Goal: Task Accomplishment & Management: Use online tool/utility

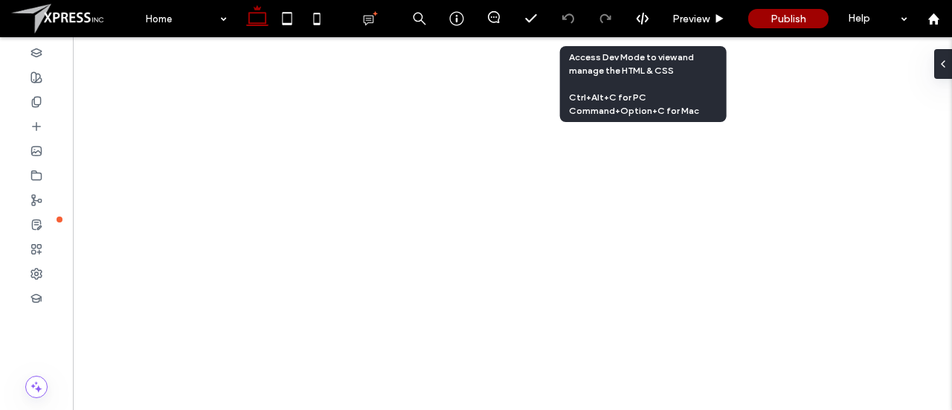
click at [637, 22] on icon at bounding box center [642, 18] width 13 height 13
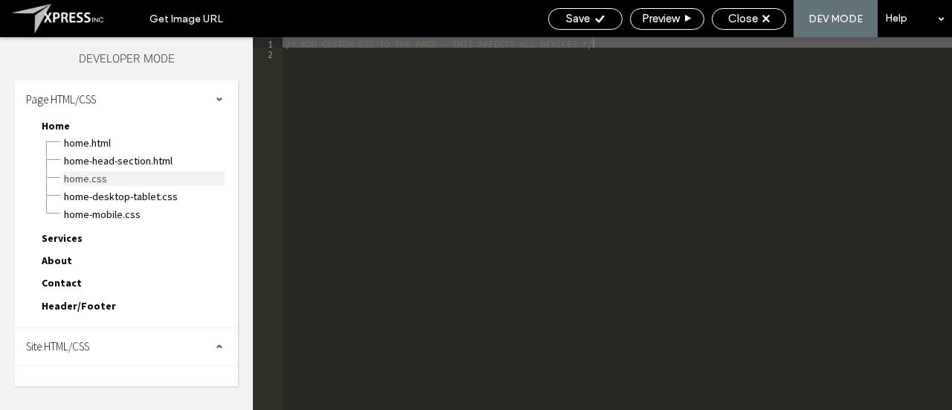
click at [122, 175] on span "Home.css" at bounding box center [143, 178] width 161 height 15
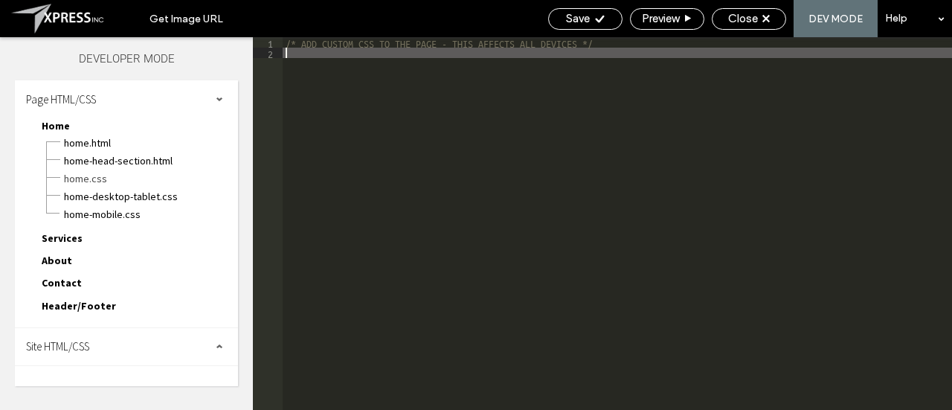
click at [576, 152] on div "/* ADD CUSTOM CSS TO THE PAGE - THIS AFFECTS ALL DEVICES */" at bounding box center [617, 234] width 669 height 394
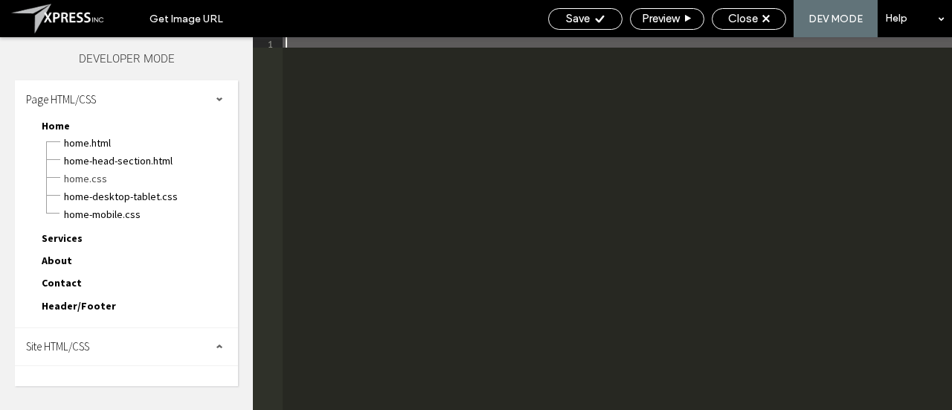
scroll to position [283, 0]
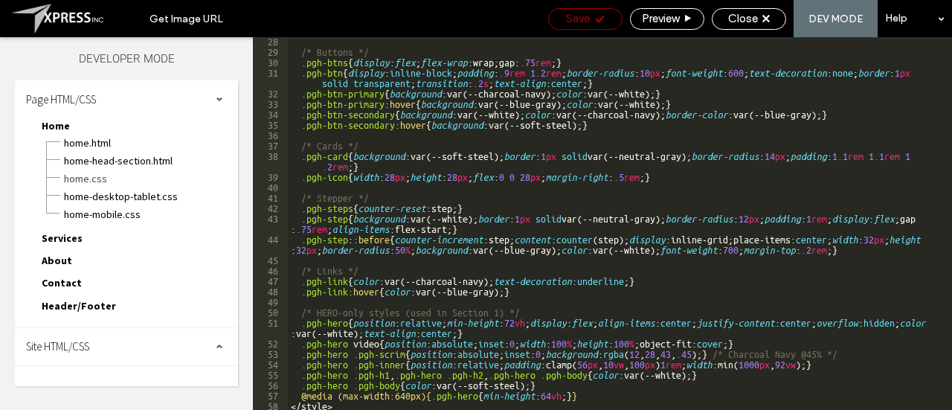
click at [594, 19] on icon at bounding box center [599, 18] width 11 height 11
click at [695, 22] on div "Preview" at bounding box center [667, 18] width 73 height 13
click at [742, 18] on span "Close" at bounding box center [743, 18] width 30 height 13
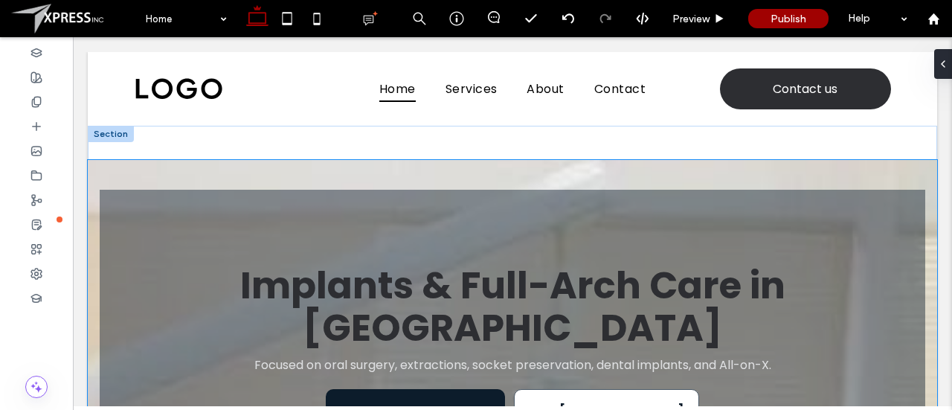
drag, startPoint x: 591, startPoint y: 179, endPoint x: 533, endPoint y: 225, distance: 75.2
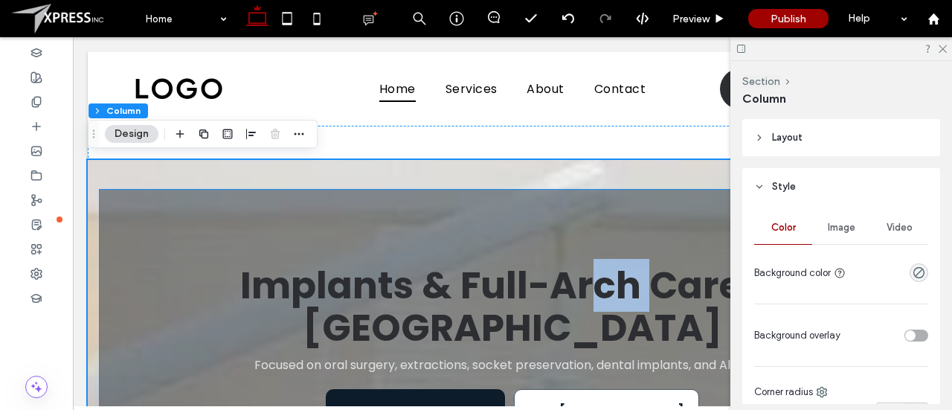
click at [577, 190] on div "Implants & Full-Arch Care in Plum Focused on oral surgery, extractions, socket …" at bounding box center [513, 366] width 744 height 353
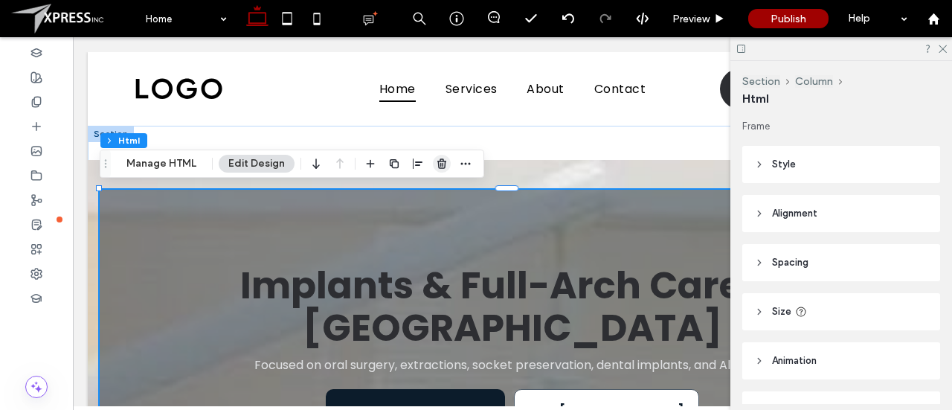
click at [442, 164] on icon "button" at bounding box center [442, 164] width 12 height 12
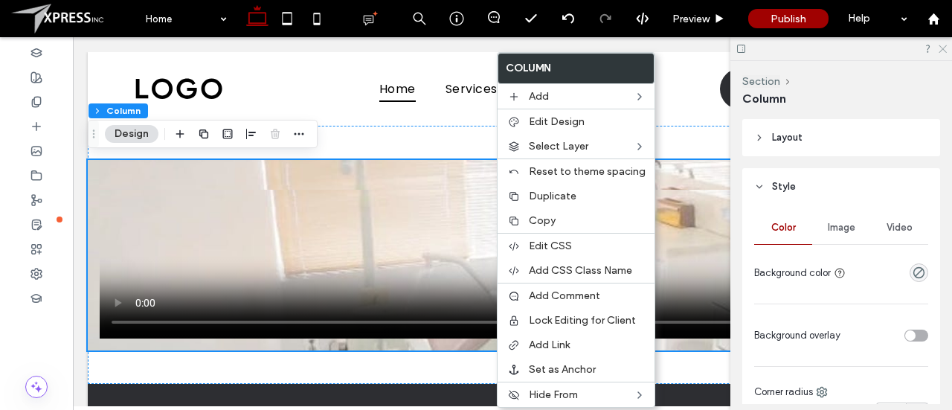
click at [943, 44] on icon at bounding box center [942, 48] width 10 height 10
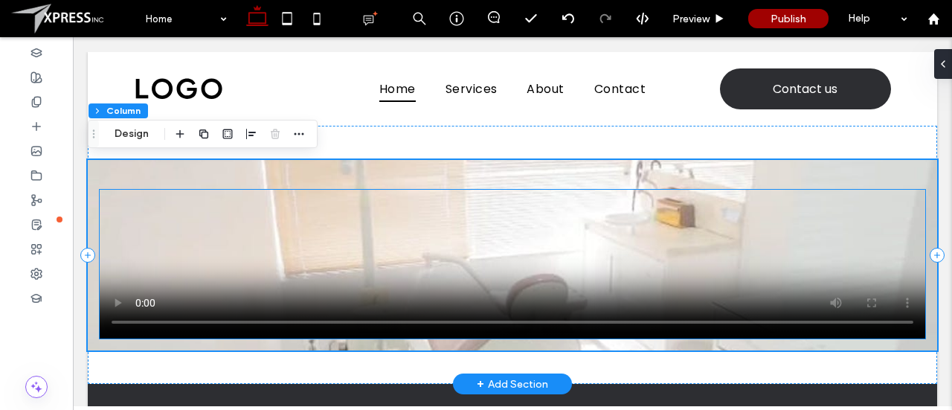
drag, startPoint x: 813, startPoint y: 259, endPoint x: 778, endPoint y: 277, distance: 39.3
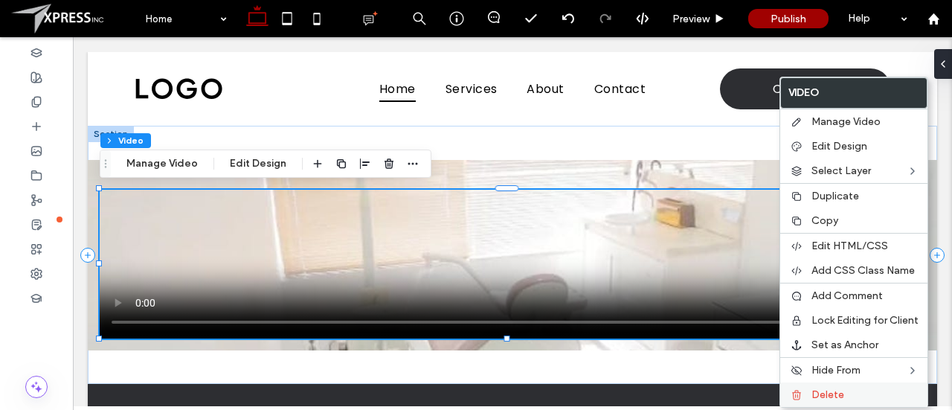
click at [829, 383] on div "Delete" at bounding box center [853, 394] width 147 height 25
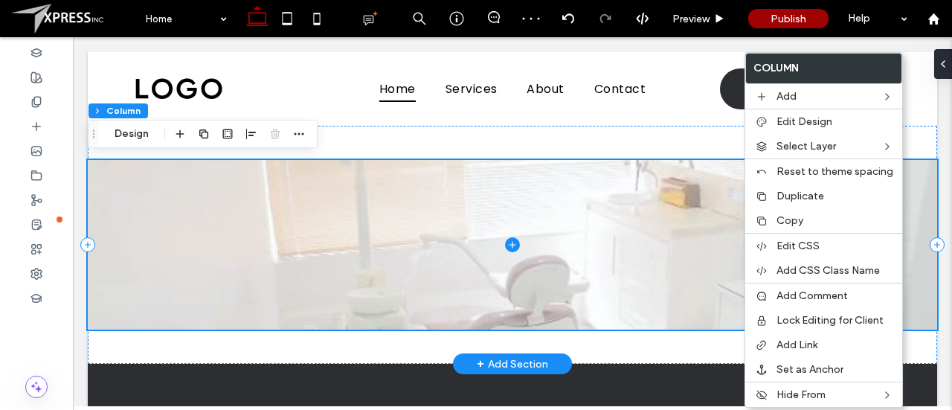
click at [915, 310] on span at bounding box center [512, 245] width 849 height 170
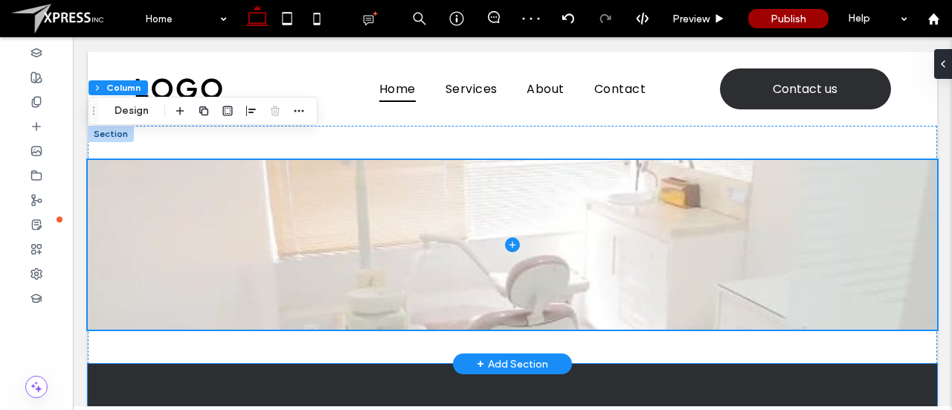
scroll to position [81, 0]
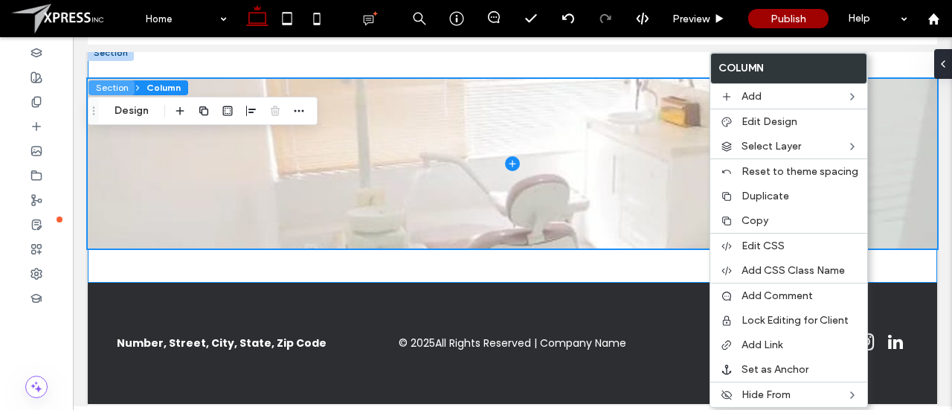
click at [110, 87] on button "Section" at bounding box center [112, 87] width 46 height 15
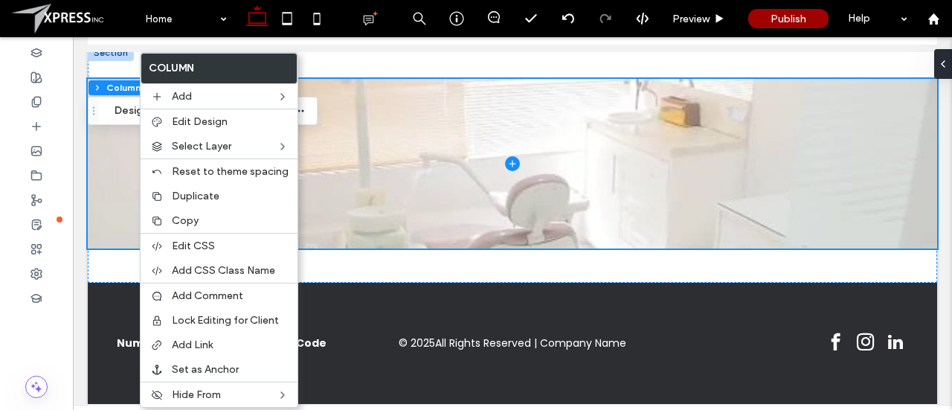
click at [97, 115] on icon "Drag" at bounding box center [94, 111] width 12 height 10
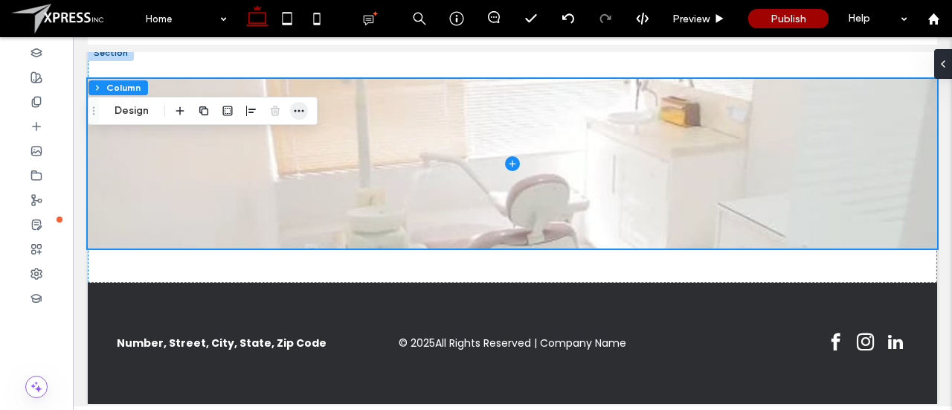
click at [301, 109] on icon "button" at bounding box center [299, 111] width 12 height 12
click at [162, 86] on span "Column" at bounding box center [164, 87] width 34 height 11
click at [184, 69] on div at bounding box center [512, 164] width 849 height 238
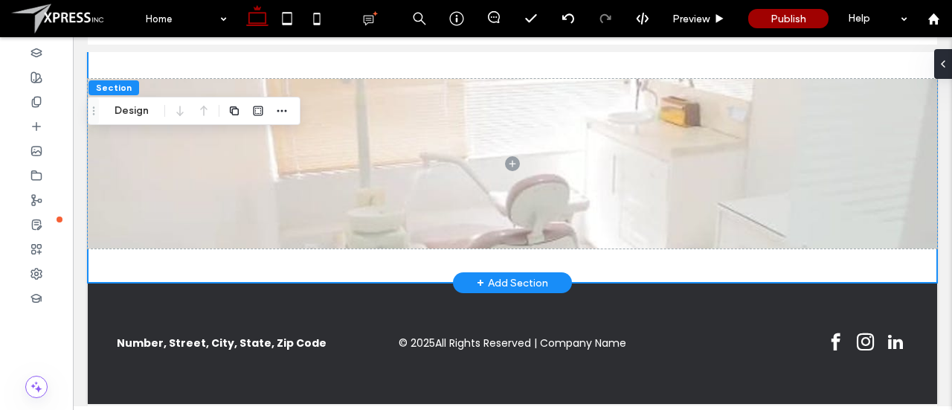
scroll to position [0, 0]
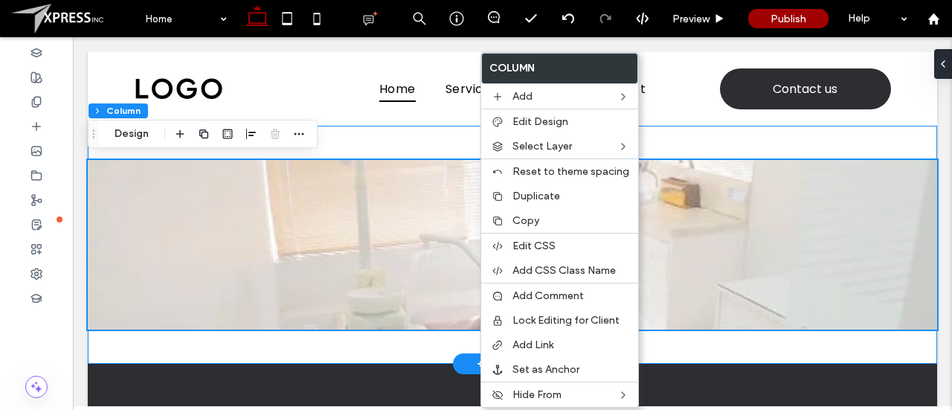
click at [763, 144] on div at bounding box center [512, 245] width 849 height 238
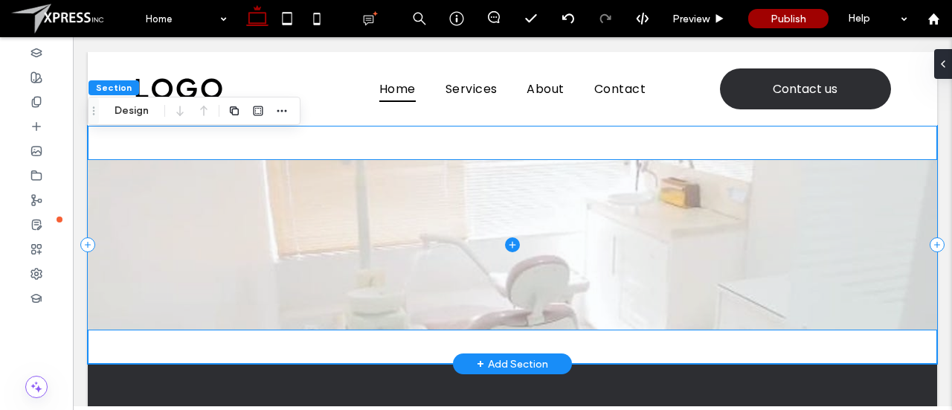
click at [773, 211] on span at bounding box center [512, 245] width 849 height 170
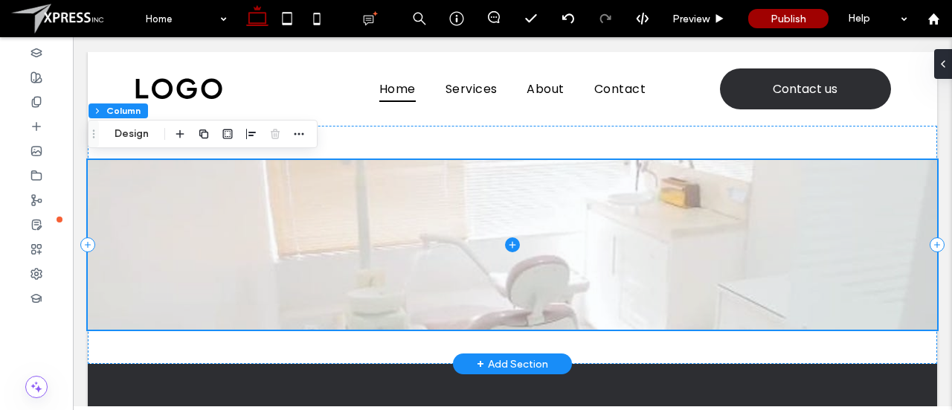
drag, startPoint x: 741, startPoint y: 219, endPoint x: 720, endPoint y: 240, distance: 29.5
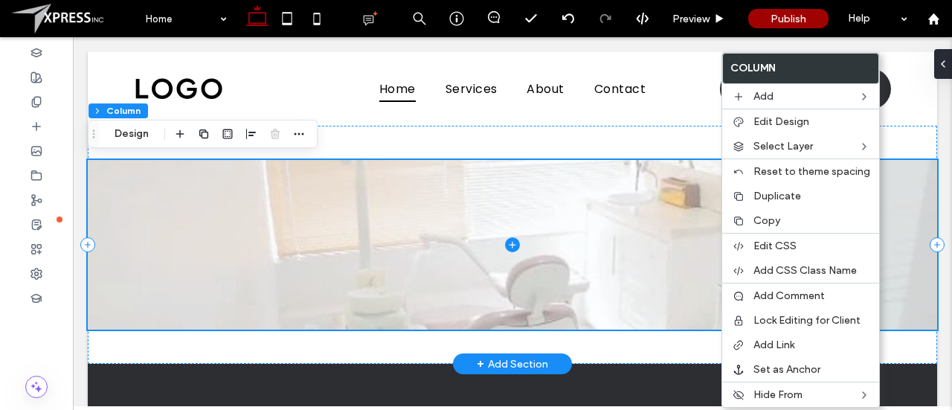
click at [696, 260] on span at bounding box center [512, 245] width 849 height 170
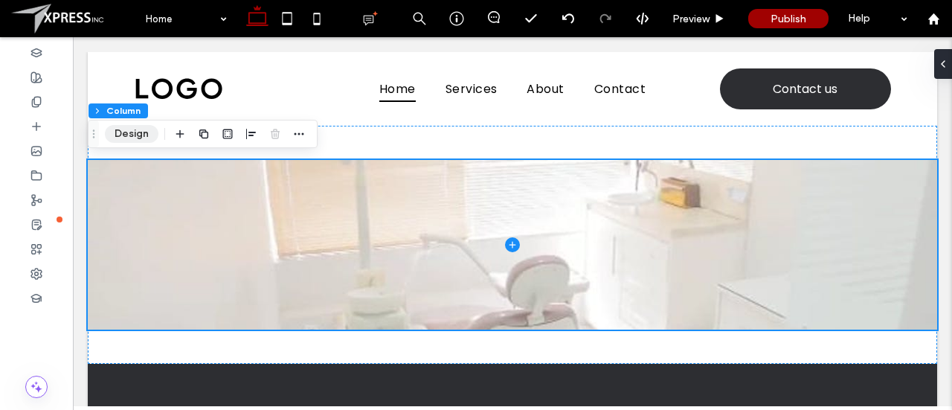
click at [143, 131] on button "Design" at bounding box center [132, 134] width 54 height 18
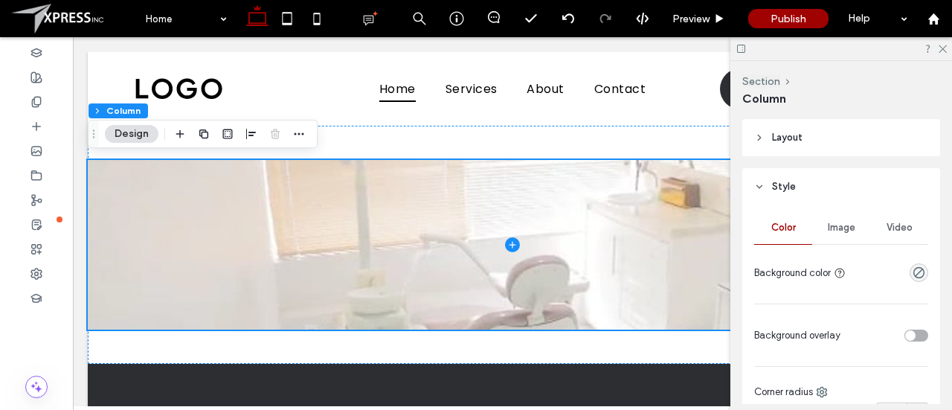
click at [765, 183] on header "Style" at bounding box center [841, 186] width 198 height 37
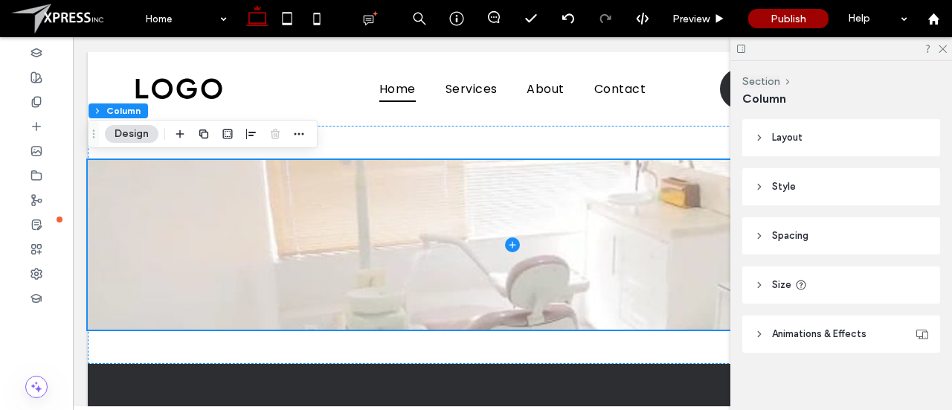
click at [765, 183] on header "Style" at bounding box center [841, 186] width 198 height 37
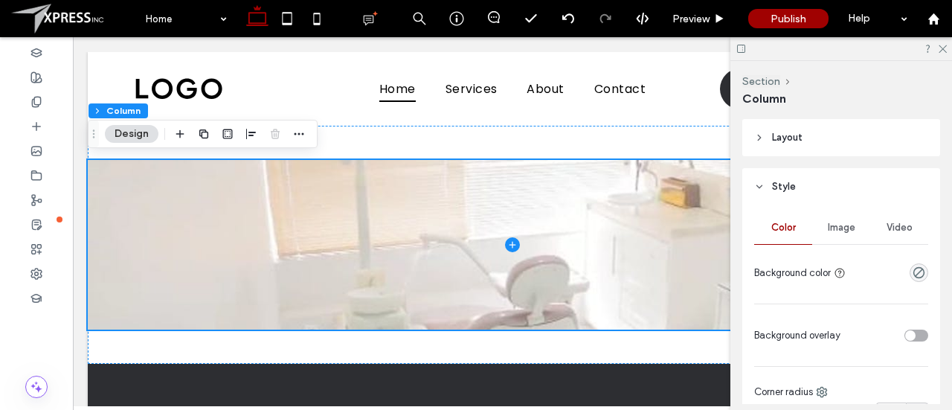
click at [887, 228] on span "Video" at bounding box center [900, 228] width 26 height 12
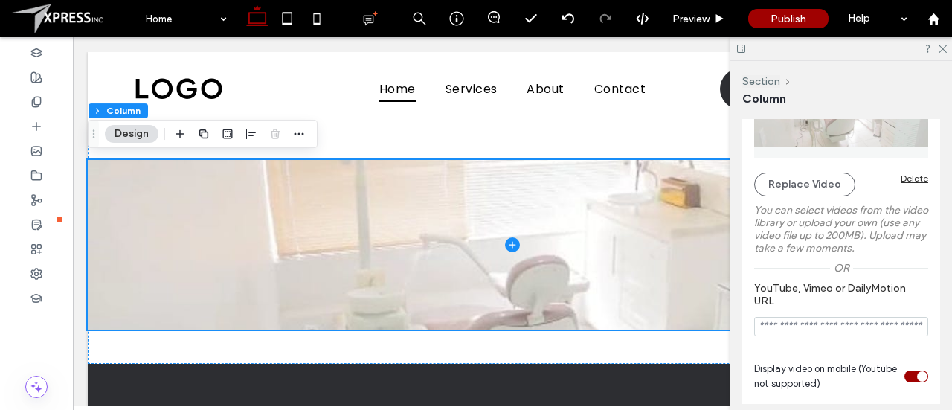
scroll to position [234, 0]
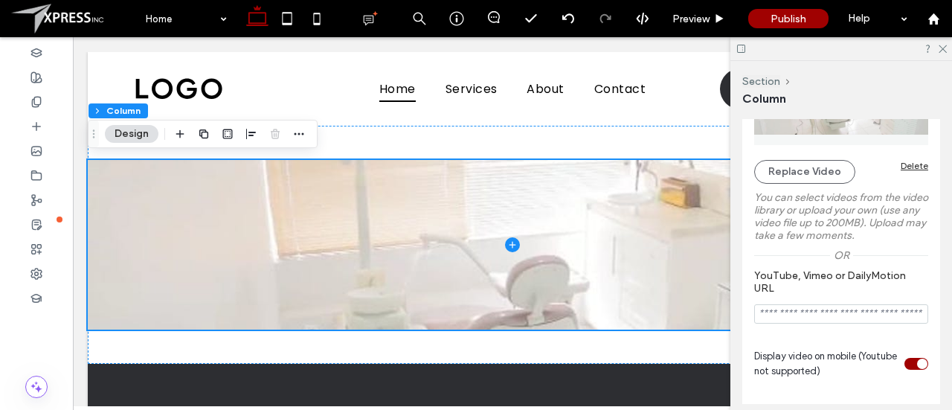
click at [905, 170] on div "Delete" at bounding box center [915, 165] width 28 height 11
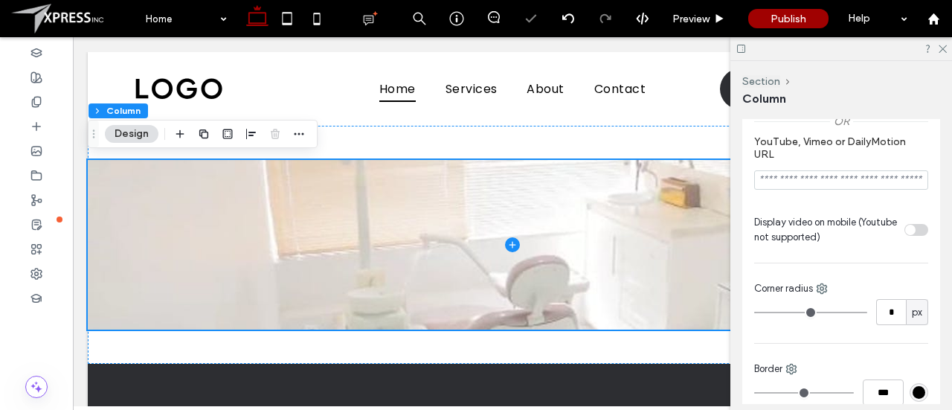
scroll to position [100, 0]
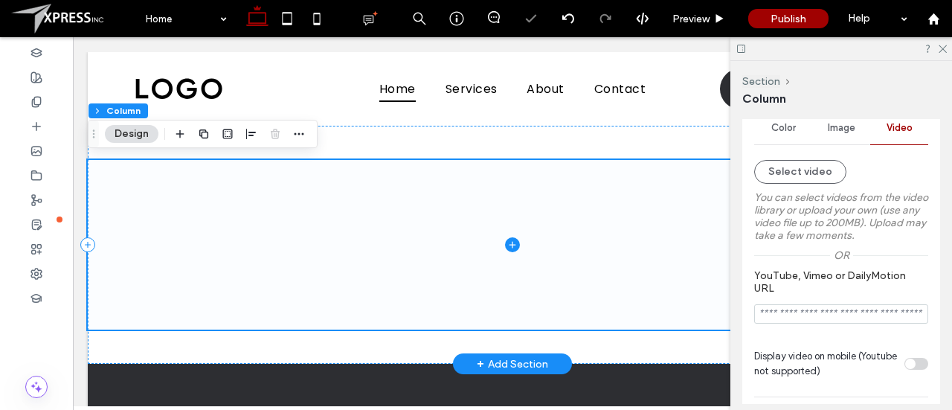
click at [693, 247] on span at bounding box center [512, 245] width 849 height 170
click at [939, 47] on icon at bounding box center [942, 48] width 10 height 10
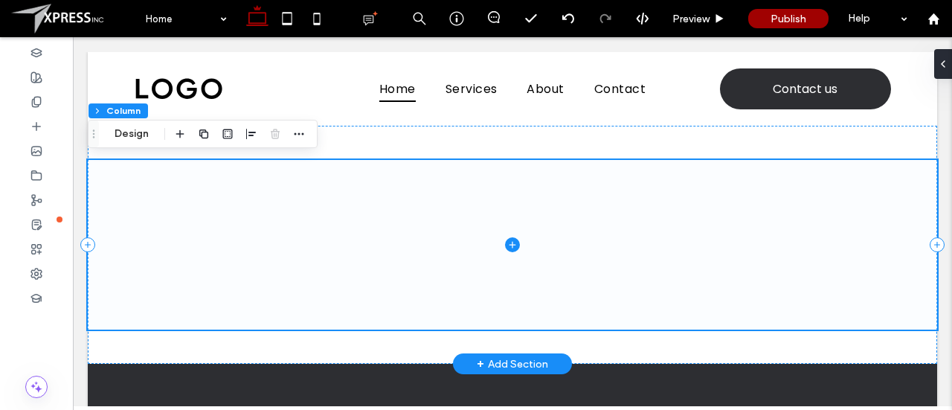
click at [511, 245] on icon at bounding box center [512, 244] width 15 height 15
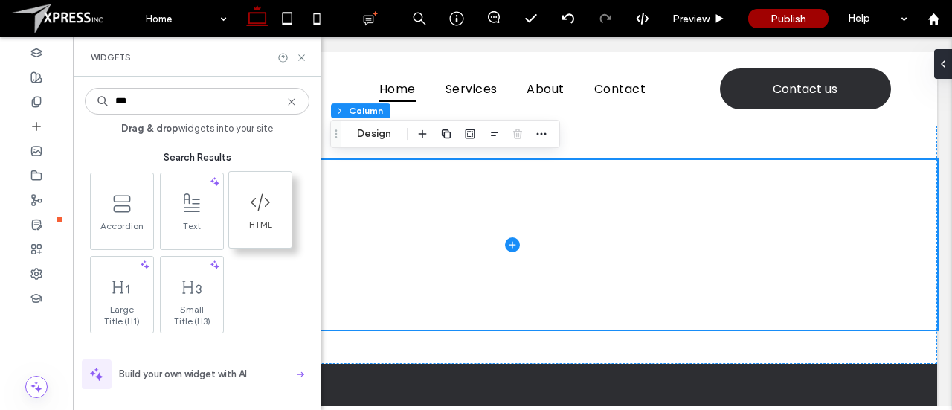
type input "***"
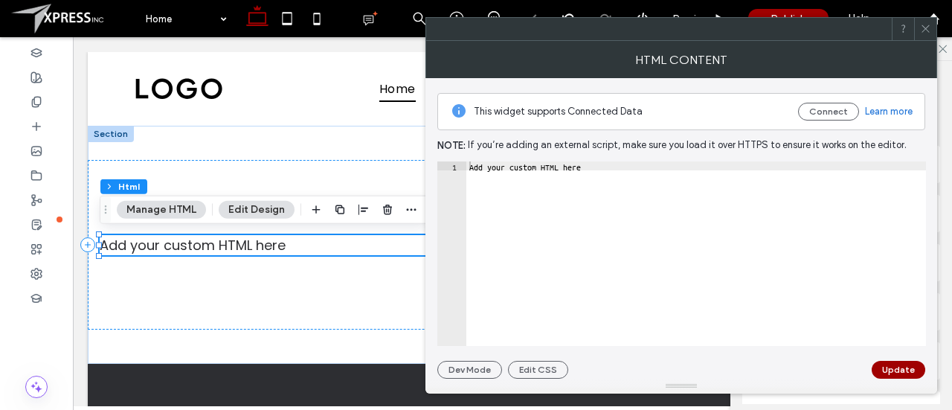
click at [590, 201] on div "Add your custom HTML here" at bounding box center [696, 262] width 460 height 203
type textarea "**"
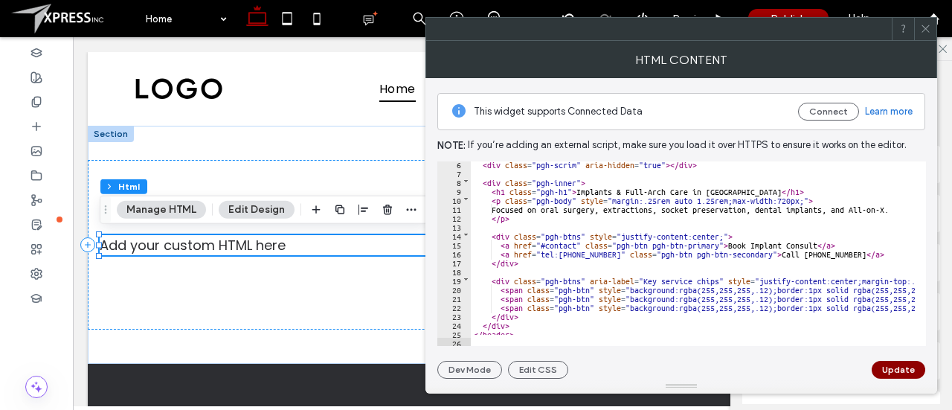
click at [888, 369] on button "Update" at bounding box center [899, 370] width 54 height 18
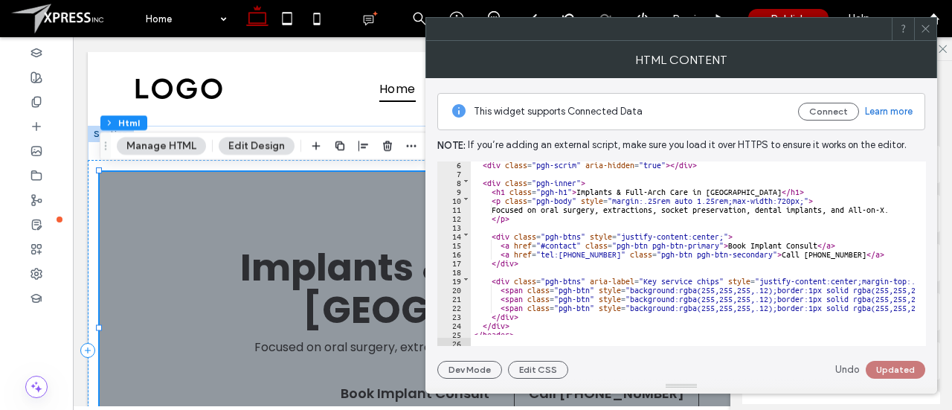
click at [929, 38] on span at bounding box center [925, 29] width 11 height 22
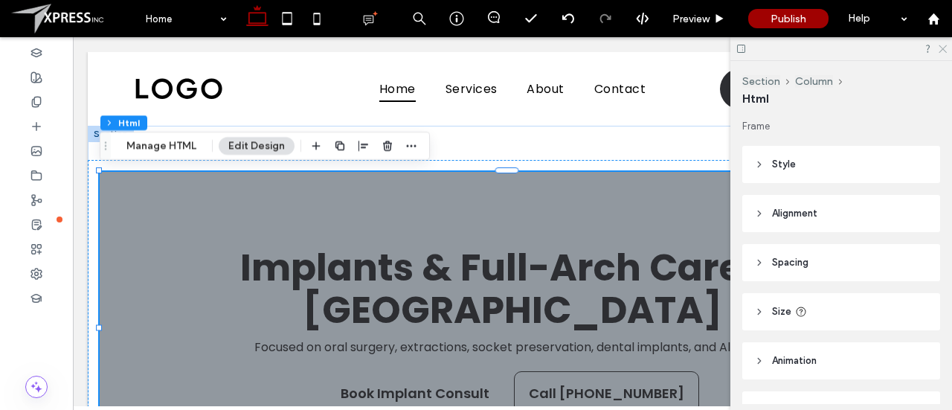
click at [943, 45] on icon at bounding box center [942, 48] width 10 height 10
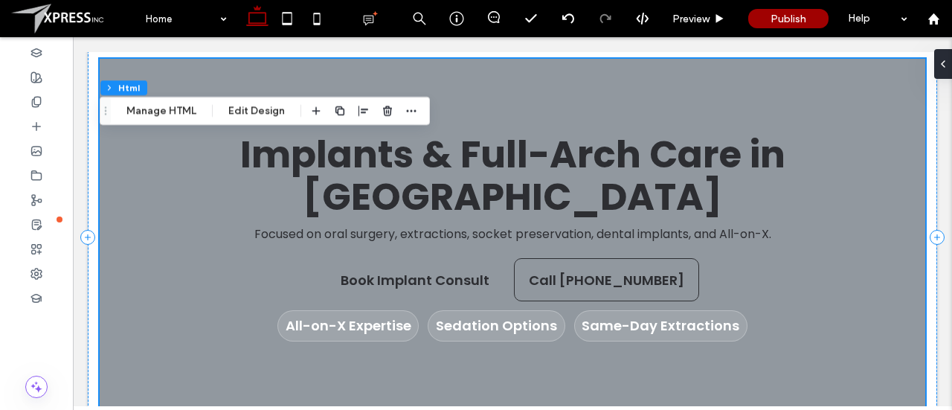
scroll to position [114, 0]
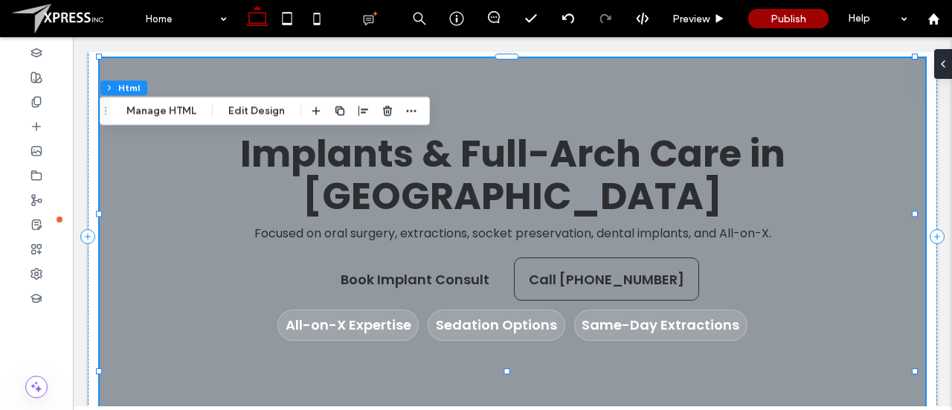
click at [857, 134] on h1 "Implants & Full-Arch Care in [GEOGRAPHIC_DATA]" at bounding box center [512, 175] width 720 height 86
click at [278, 103] on button "Edit Design" at bounding box center [257, 111] width 76 height 18
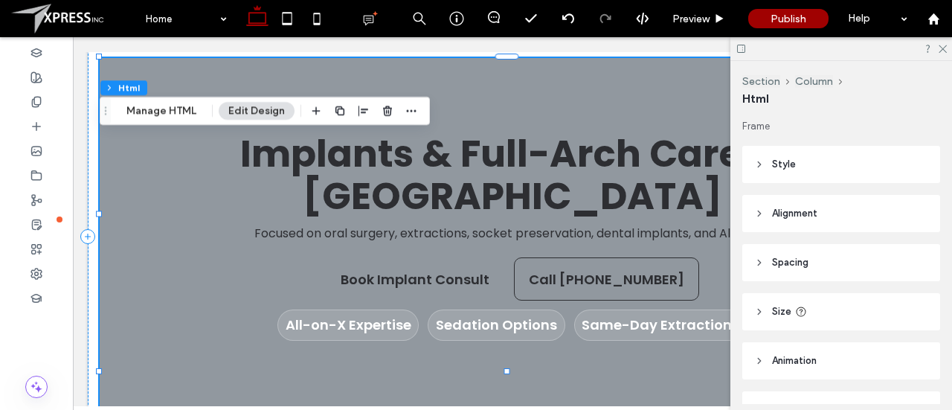
scroll to position [0, 0]
click at [943, 47] on icon at bounding box center [942, 48] width 10 height 10
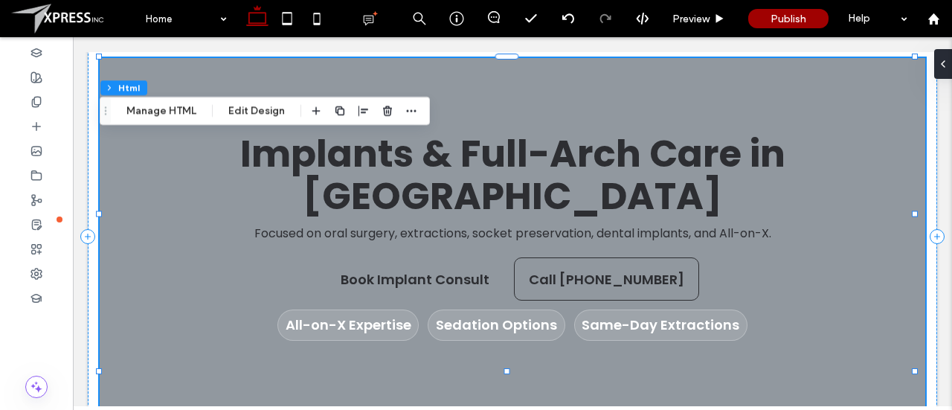
click at [568, 44] on body "Home Services About Contact Contact us Section Basic Header Section Home Servic…" at bounding box center [512, 254] width 879 height 663
click at [176, 115] on button "Manage HTML" at bounding box center [161, 111] width 89 height 18
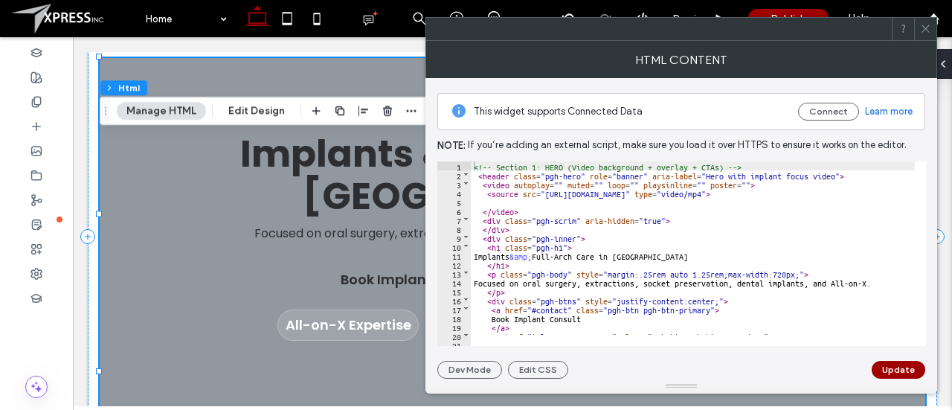
click at [928, 22] on span at bounding box center [925, 29] width 11 height 22
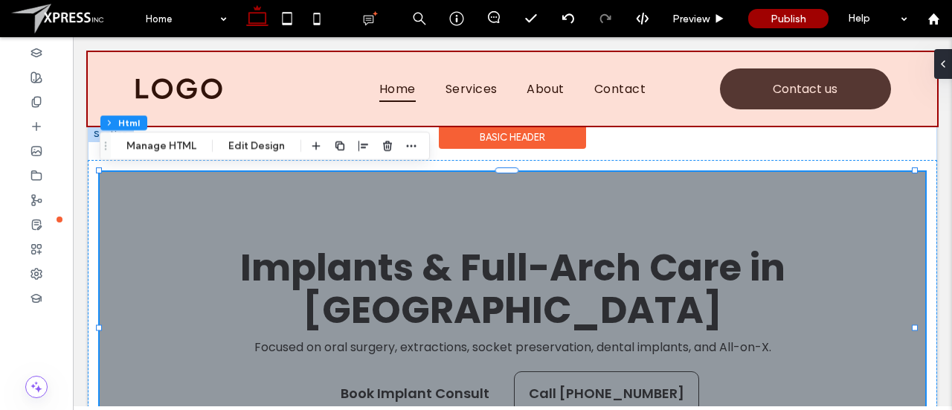
click at [902, 73] on div at bounding box center [512, 89] width 849 height 74
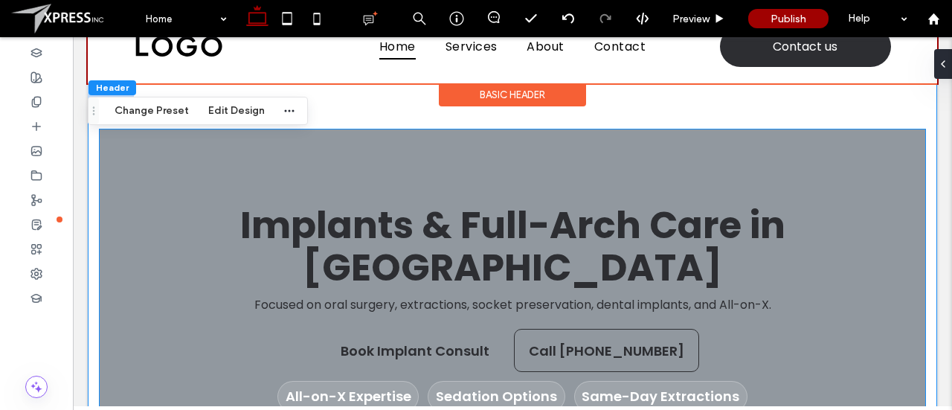
scroll to position [247, 0]
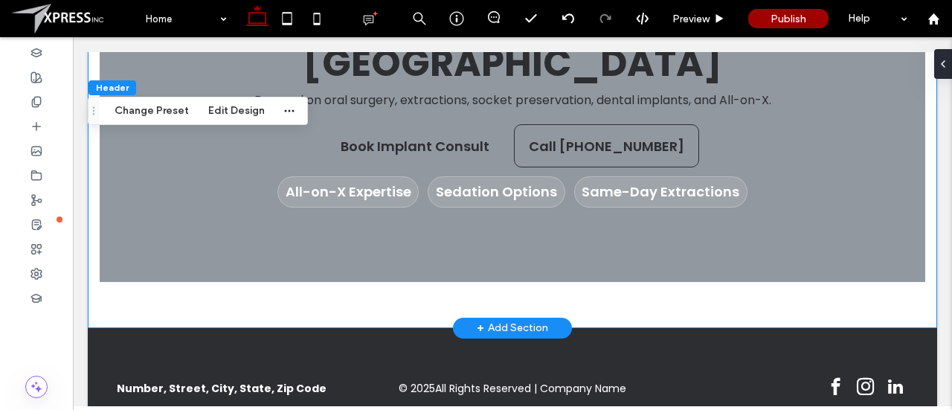
click at [559, 318] on div "+ Add Section" at bounding box center [512, 328] width 119 height 21
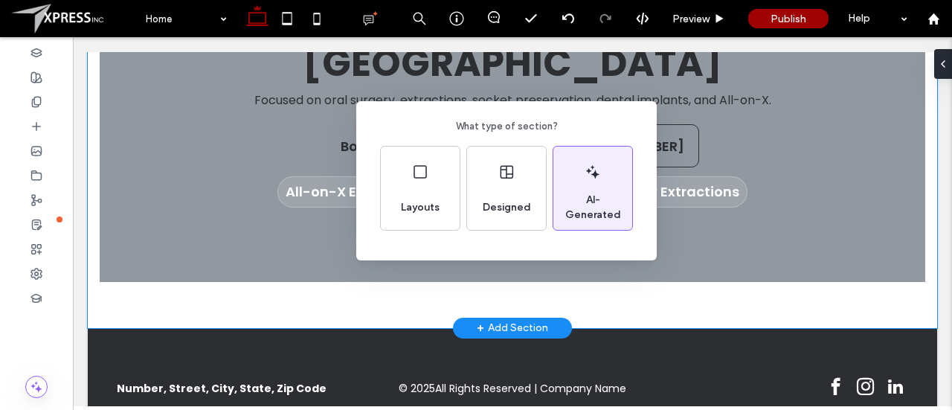
click at [574, 182] on div "AI-Generated" at bounding box center [592, 188] width 79 height 83
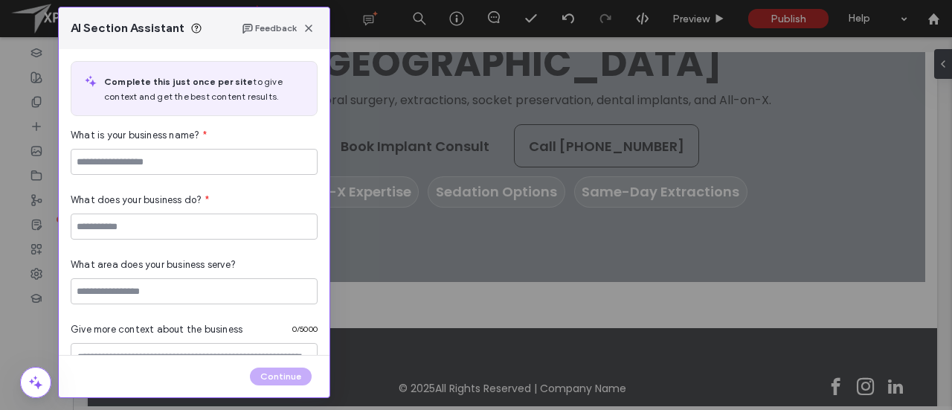
scroll to position [173, 0]
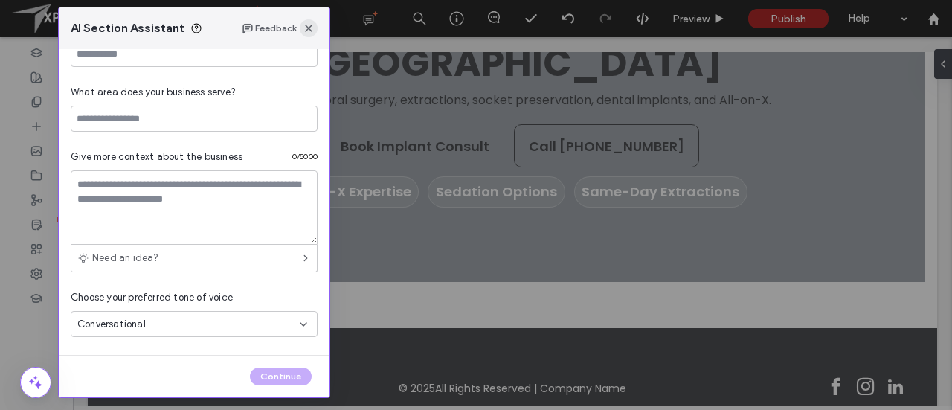
click at [308, 32] on icon "button" at bounding box center [309, 28] width 12 height 12
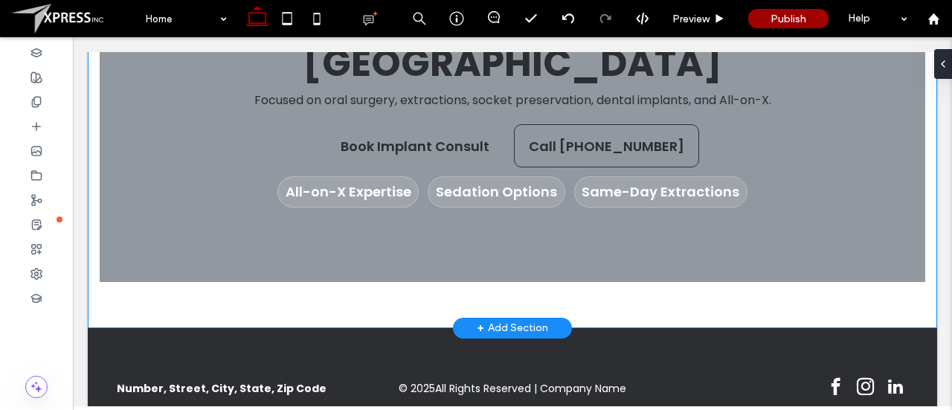
click at [477, 318] on div "+ Add Section" at bounding box center [512, 328] width 119 height 21
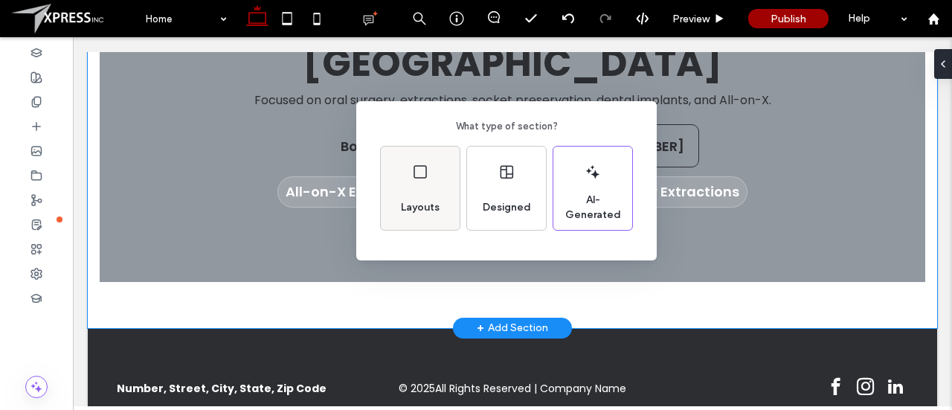
click at [418, 179] on icon at bounding box center [420, 172] width 18 height 18
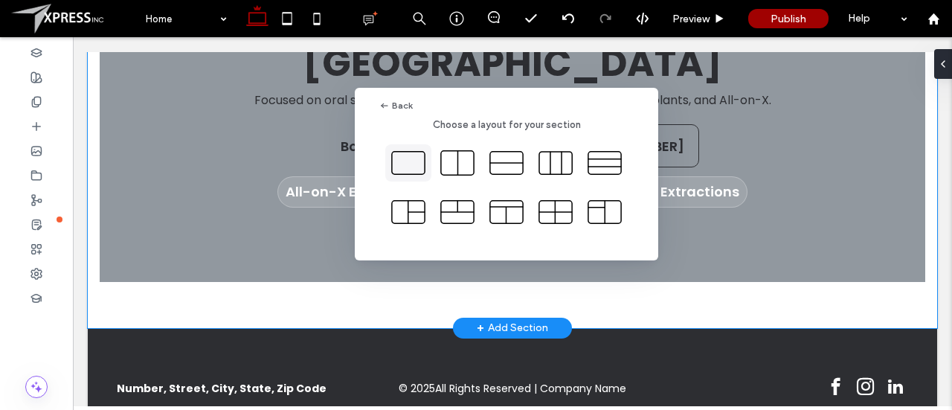
click at [418, 167] on icon at bounding box center [408, 162] width 37 height 37
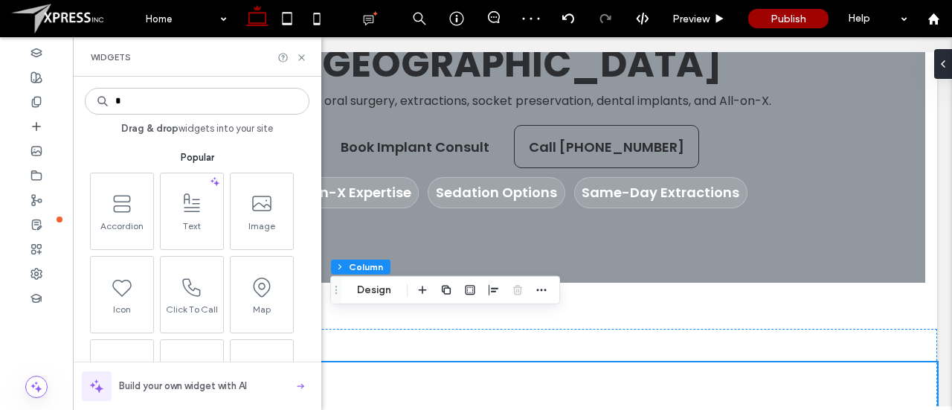
scroll to position [247, 0]
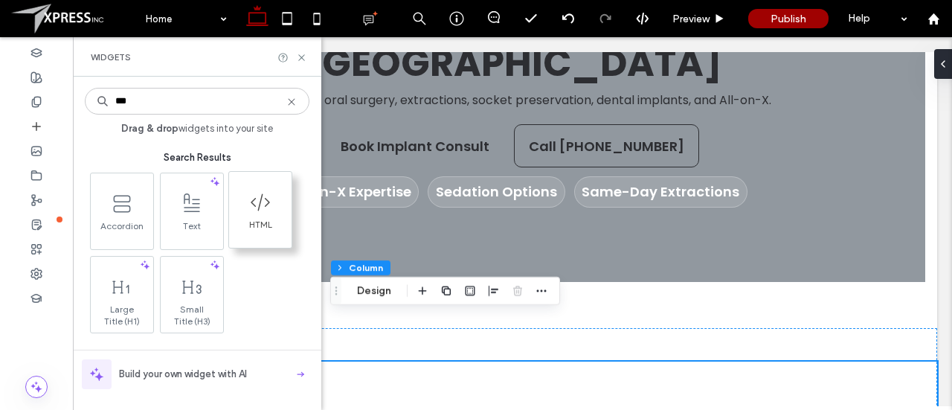
type input "***"
click at [265, 215] on span at bounding box center [260, 201] width 62 height 33
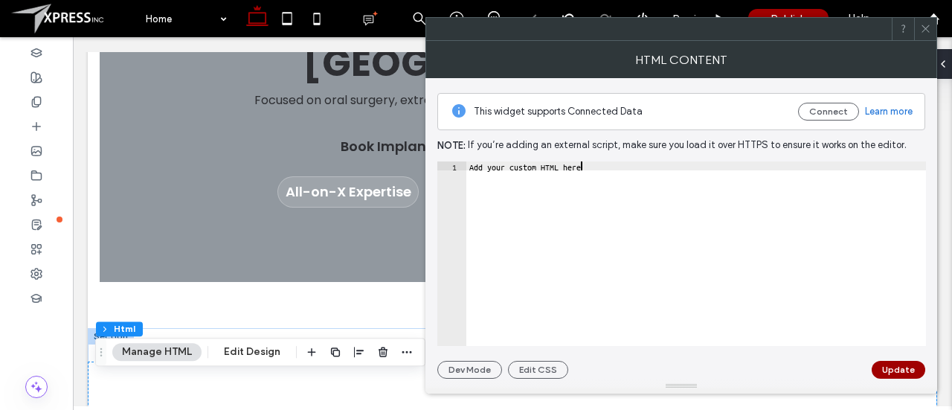
click at [550, 219] on div "Add your custom HTML here" at bounding box center [696, 262] width 460 height 203
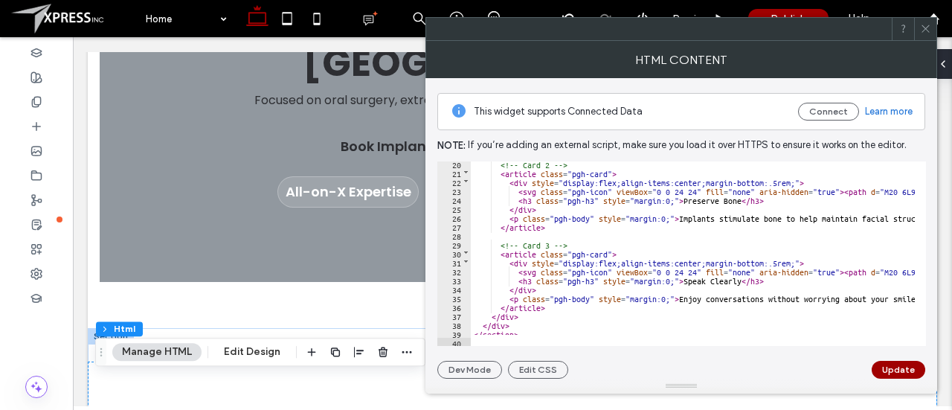
scroll to position [172, 0]
click at [890, 370] on button "Update" at bounding box center [899, 370] width 54 height 18
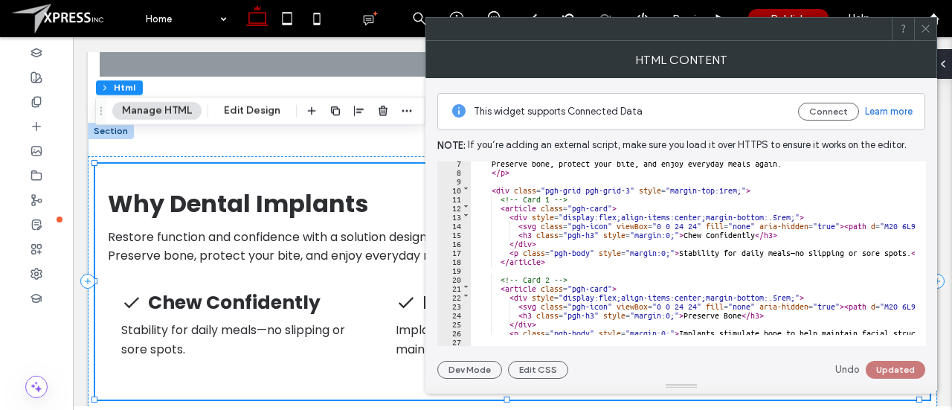
scroll to position [0, 0]
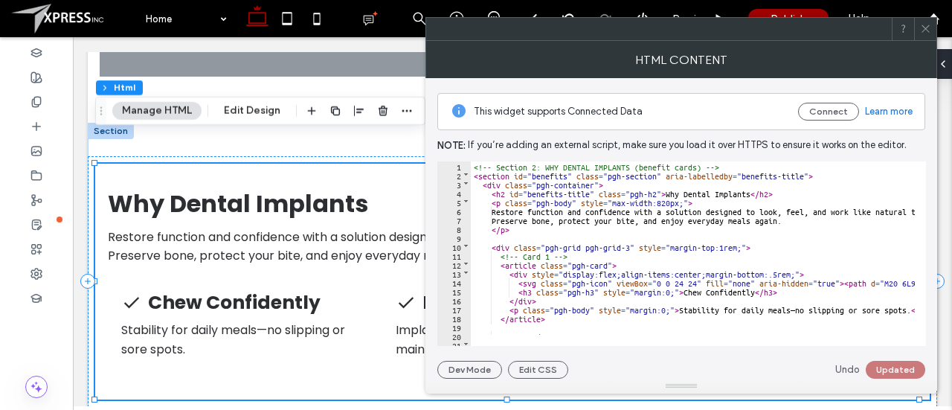
click at [934, 28] on div at bounding box center [925, 29] width 22 height 22
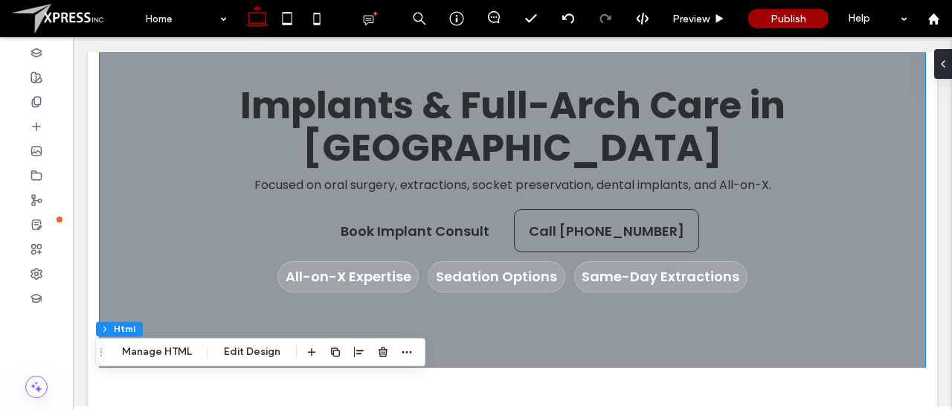
scroll to position [161, 0]
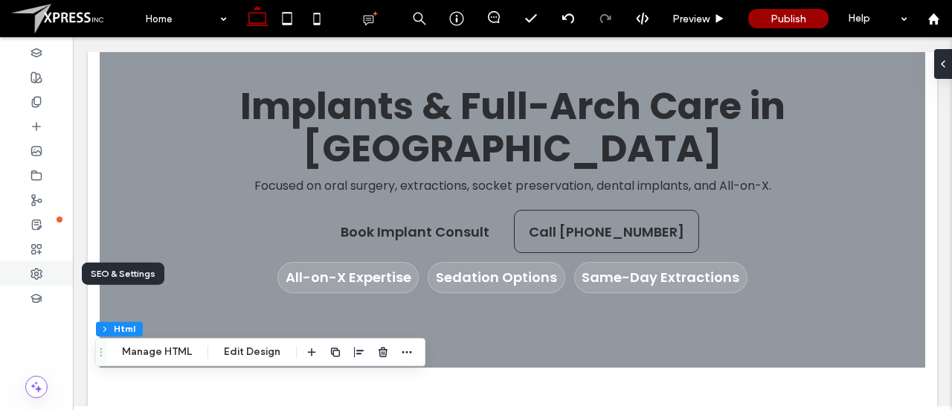
click at [36, 271] on icon at bounding box center [36, 274] width 12 height 12
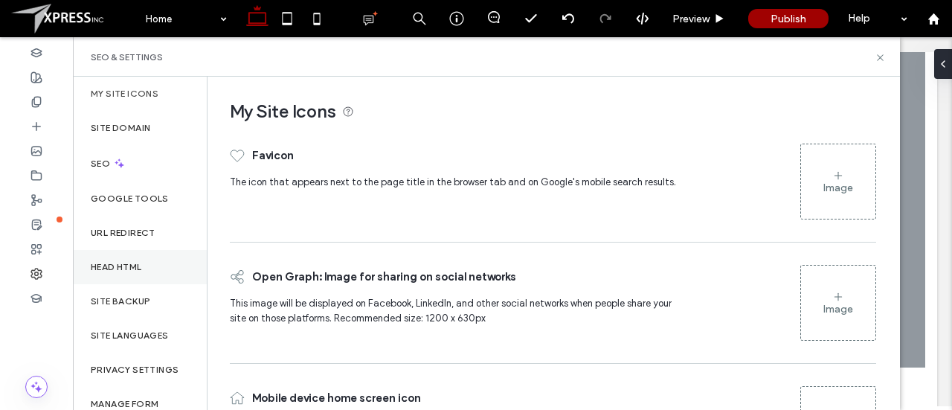
click at [109, 266] on label "Head HTML" at bounding box center [116, 267] width 51 height 10
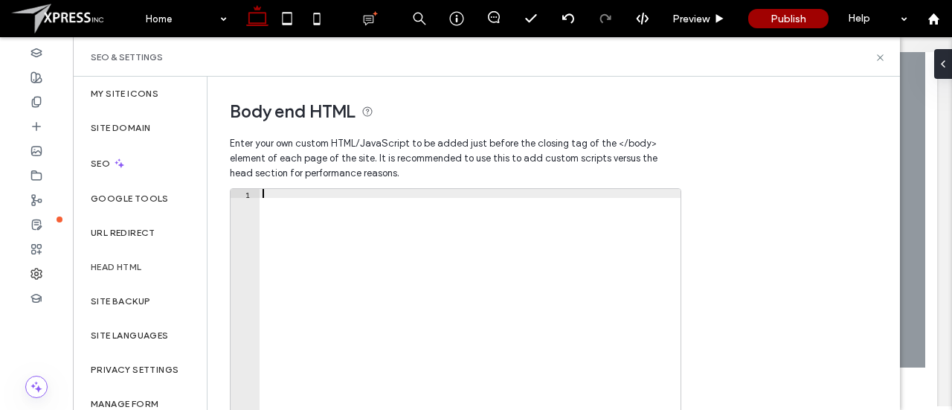
click at [390, 240] on div at bounding box center [471, 346] width 422 height 315
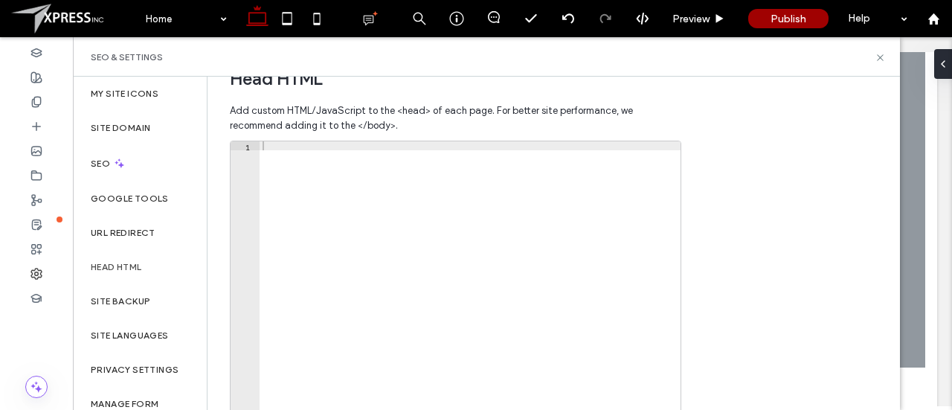
scroll to position [608, 0]
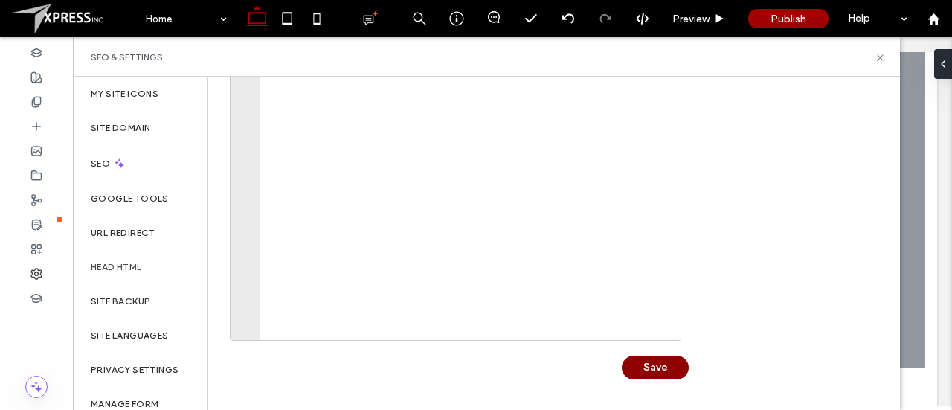
click at [658, 366] on button "Save" at bounding box center [655, 368] width 67 height 24
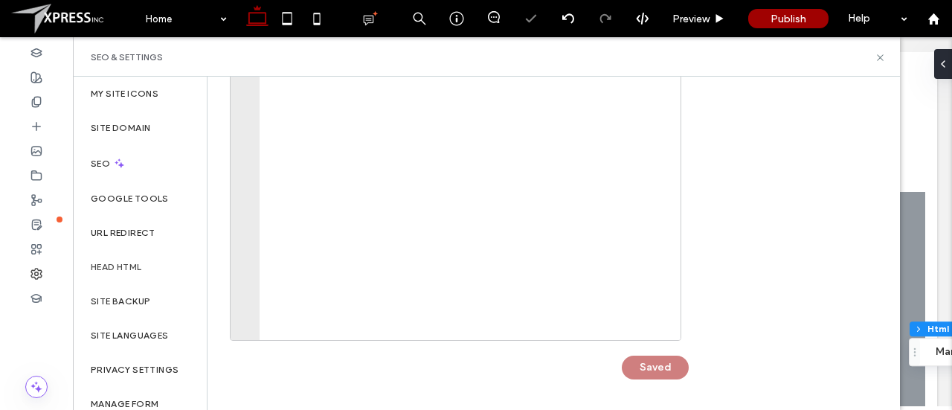
scroll to position [0, 0]
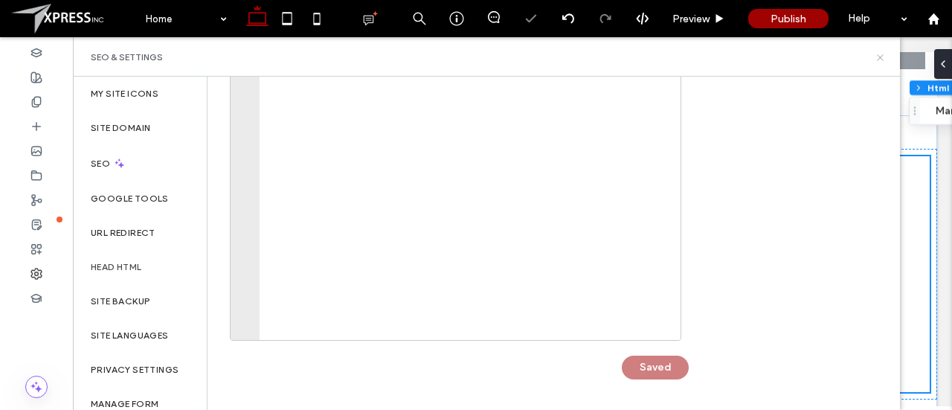
click at [883, 57] on icon at bounding box center [880, 57] width 11 height 11
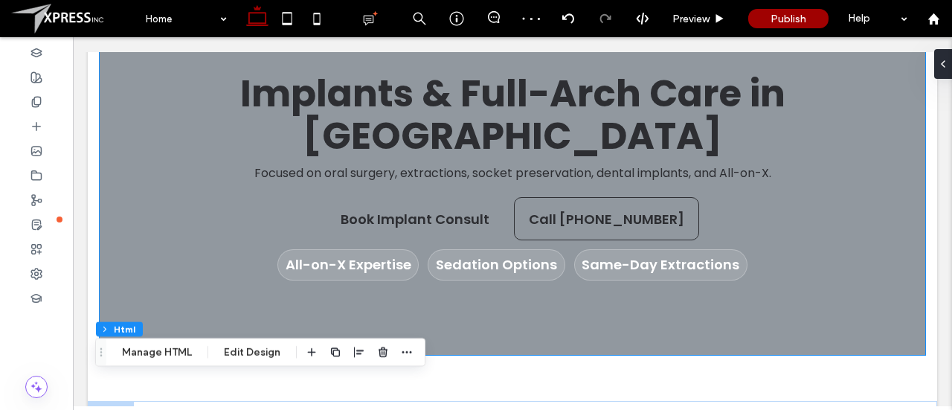
scroll to position [174, 0]
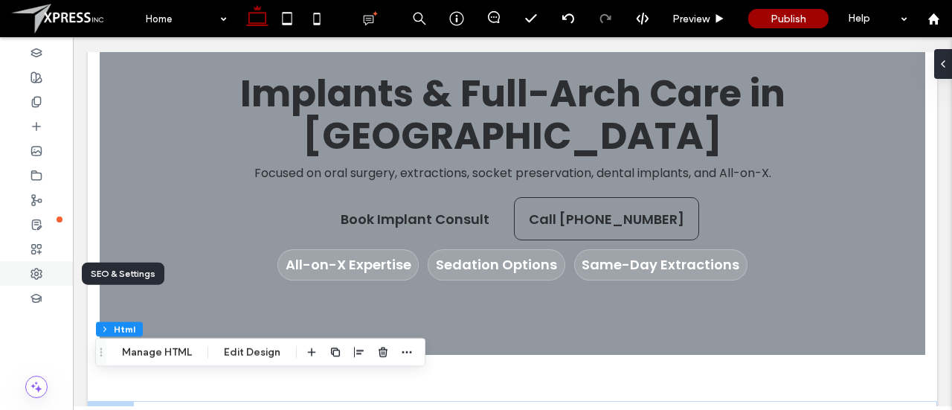
click at [39, 270] on use at bounding box center [36, 274] width 10 height 10
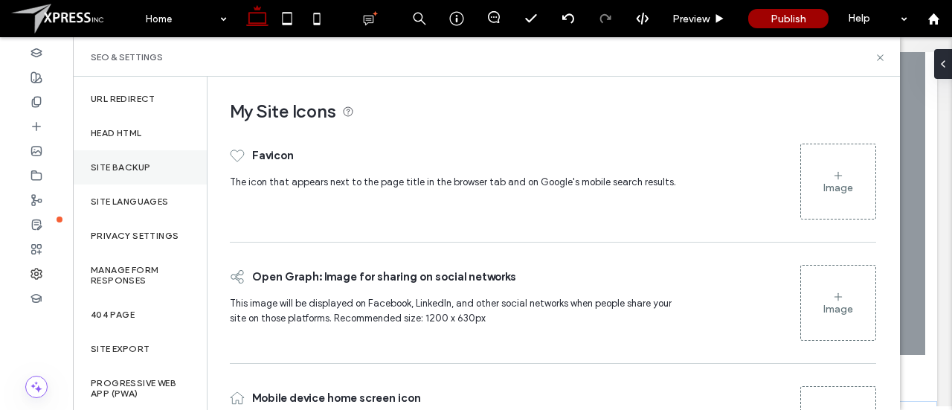
scroll to position [0, 0]
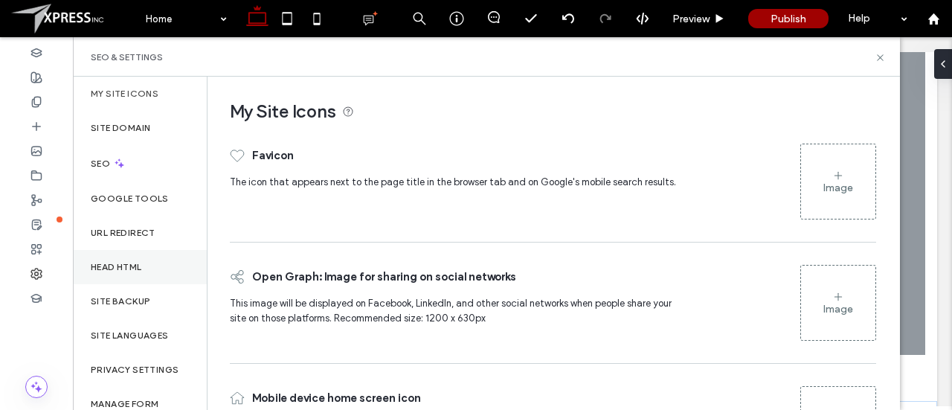
click at [123, 254] on div "Head HTML" at bounding box center [140, 267] width 134 height 34
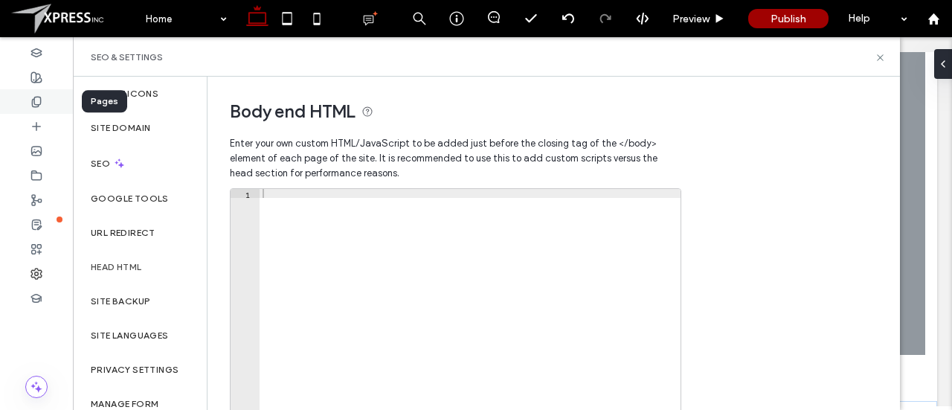
click at [39, 100] on icon at bounding box center [36, 102] width 12 height 12
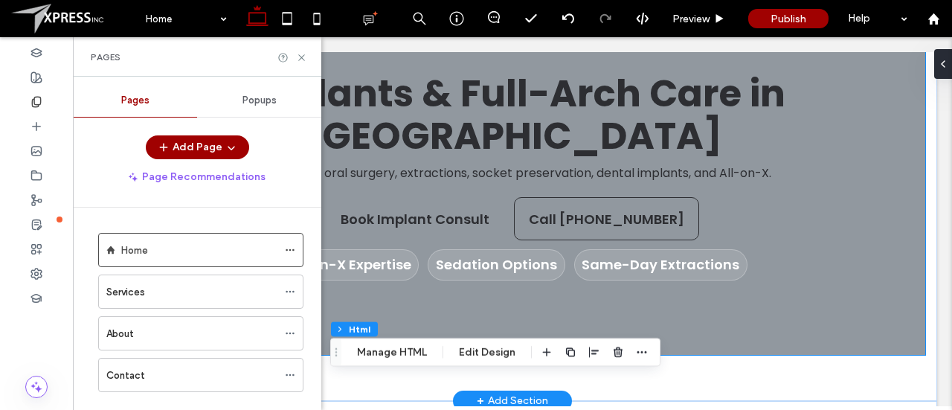
click at [826, 197] on div "Book Implant Consult Call [PHONE_NUMBER]" at bounding box center [512, 218] width 720 height 43
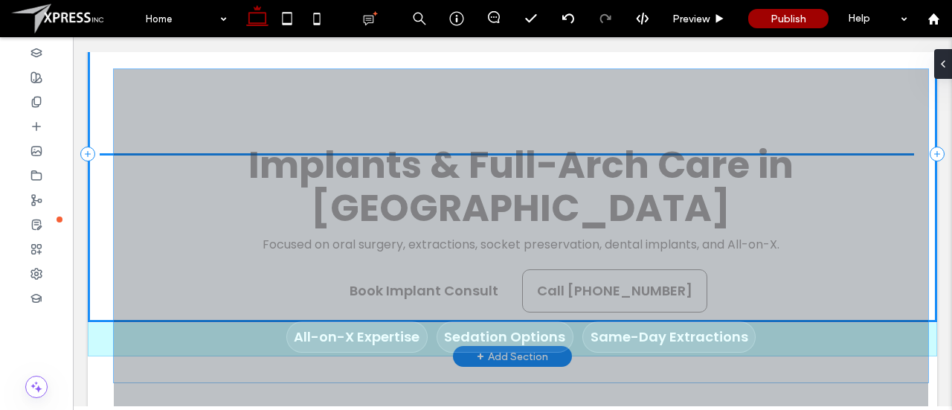
drag, startPoint x: 802, startPoint y: 154, endPoint x: 816, endPoint y: 227, distance: 74.3
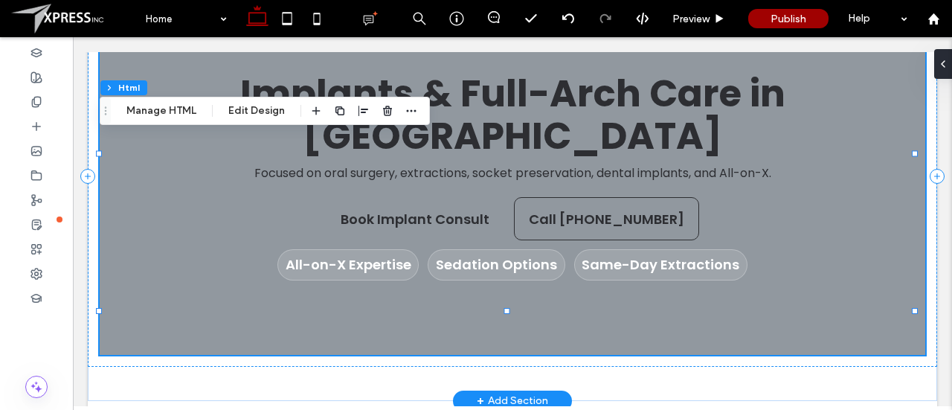
click at [696, 249] on span "Same-Day Extractions" at bounding box center [660, 264] width 173 height 31
click at [550, 391] on div "+ Add Section" at bounding box center [512, 401] width 119 height 21
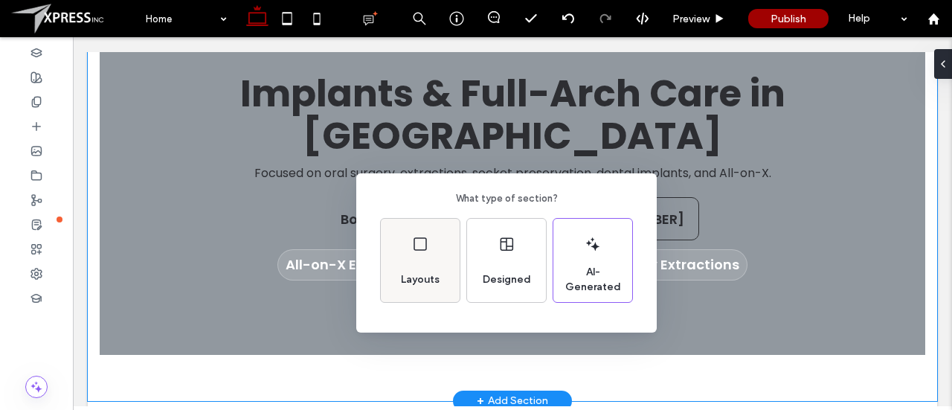
click at [430, 260] on div "Layouts" at bounding box center [420, 260] width 79 height 83
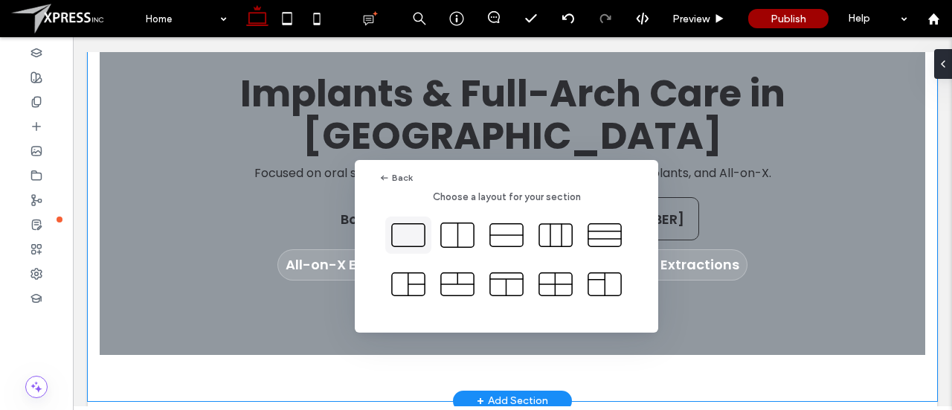
click at [414, 237] on icon at bounding box center [408, 234] width 37 height 37
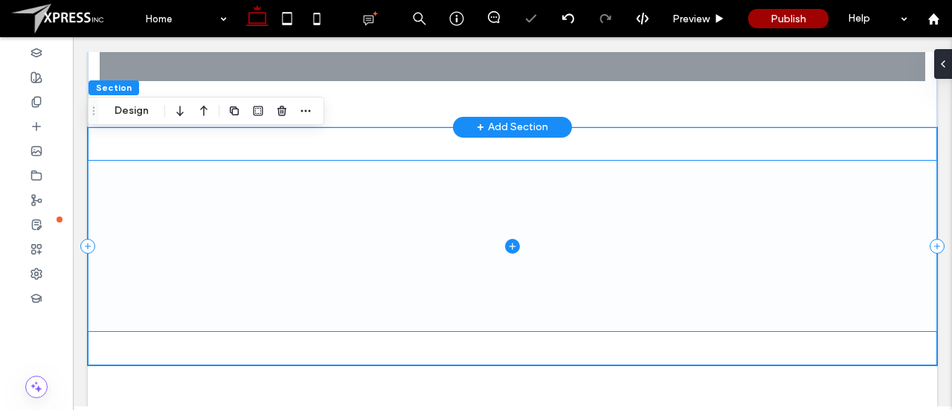
scroll to position [449, 0]
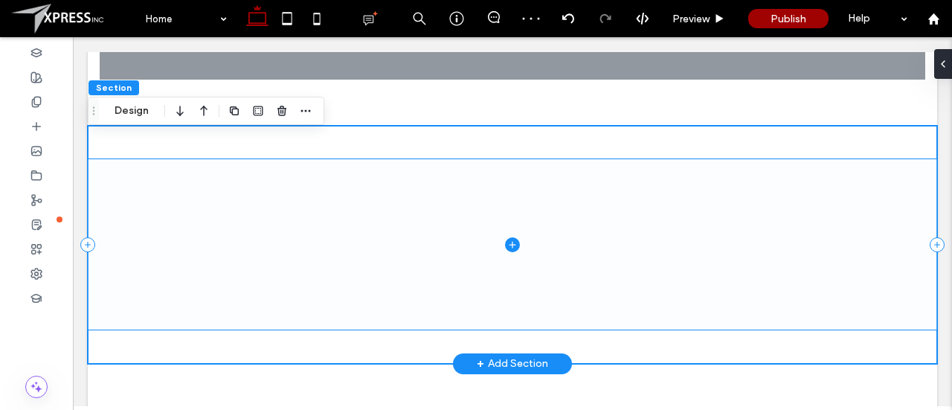
click at [507, 237] on icon at bounding box center [512, 244] width 15 height 15
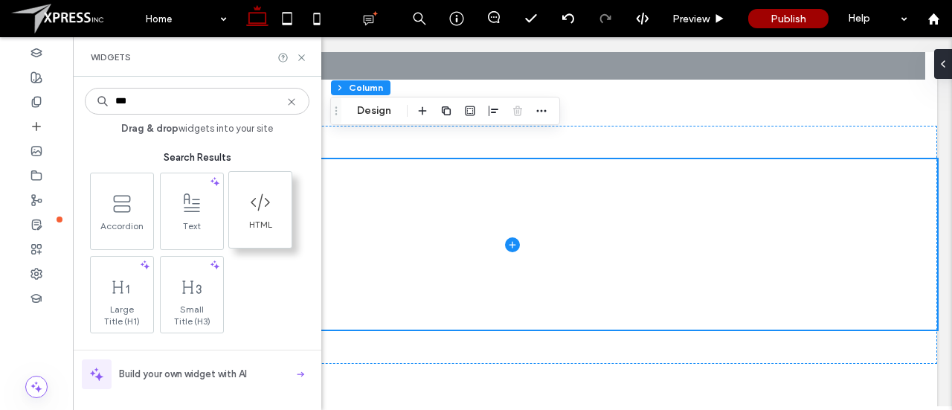
type input "***"
click at [251, 205] on icon at bounding box center [260, 202] width 24 height 24
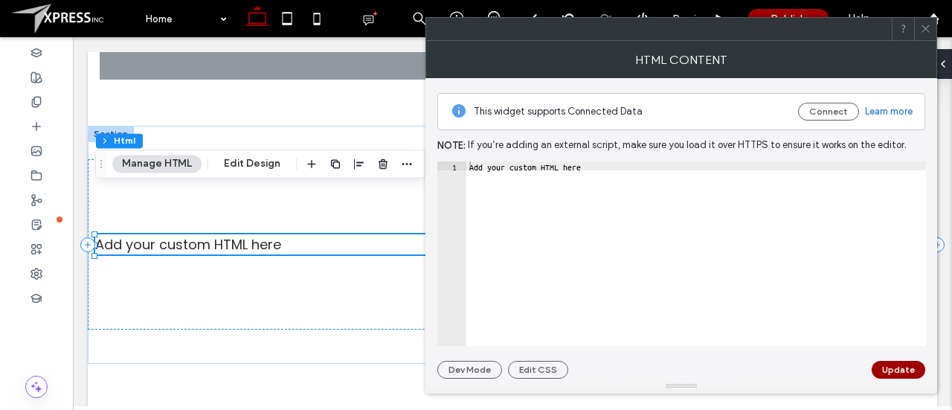
click at [931, 25] on div at bounding box center [925, 29] width 22 height 22
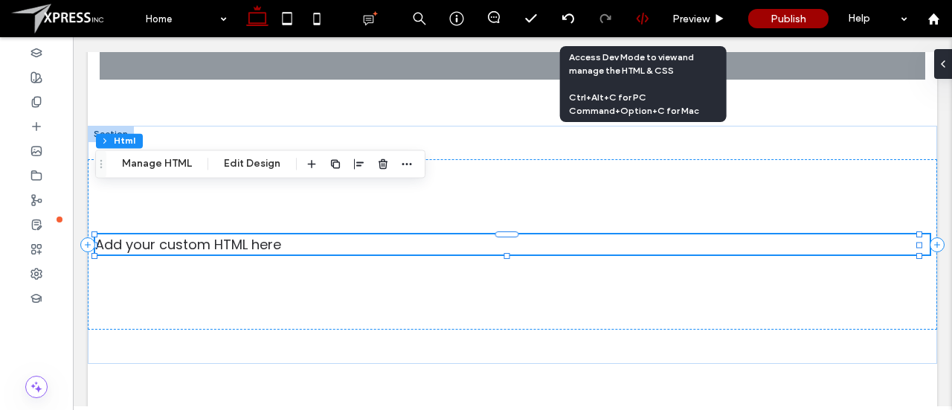
click at [652, 19] on div at bounding box center [642, 18] width 36 height 13
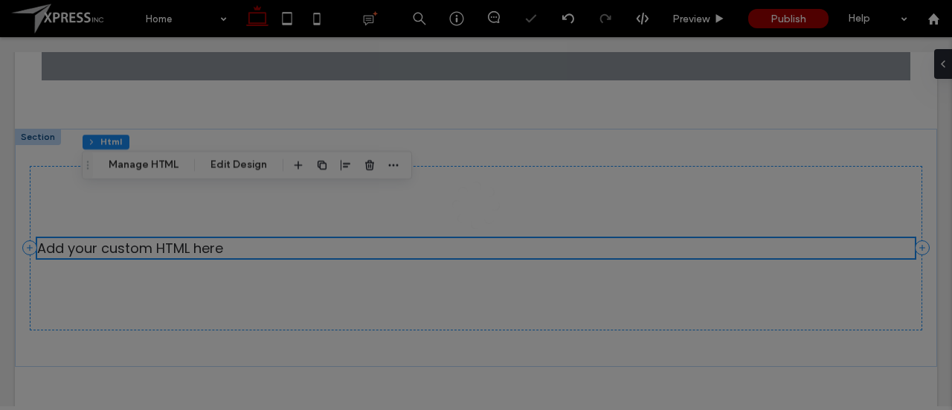
scroll to position [0, 0]
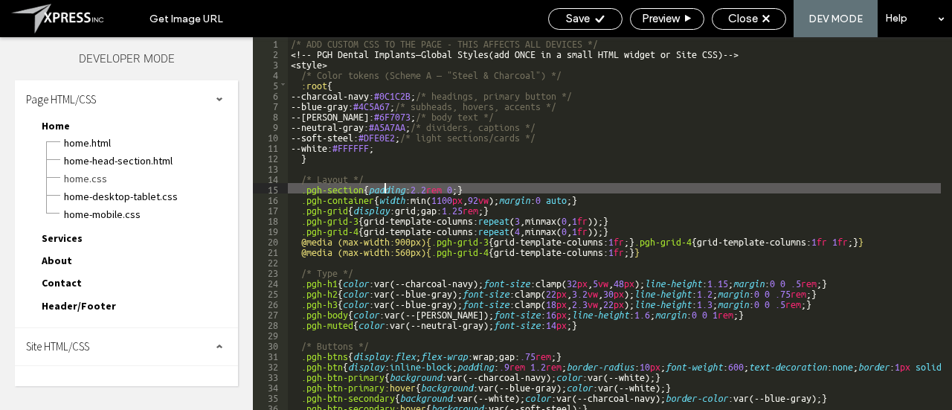
click at [382, 184] on div "/* ADD CUSTOM CSS TO THE PAGE - THIS AFFECTS ALL DEVICES */ <! -- PGH Dental Im…" at bounding box center [741, 234] width 906 height 394
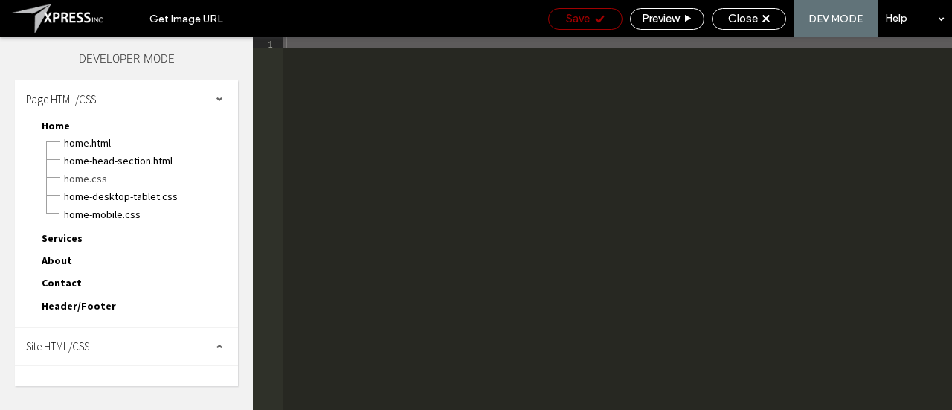
click at [582, 17] on span "Save" at bounding box center [578, 18] width 24 height 13
click at [74, 349] on span "Site HTML/CSS" at bounding box center [57, 346] width 63 height 14
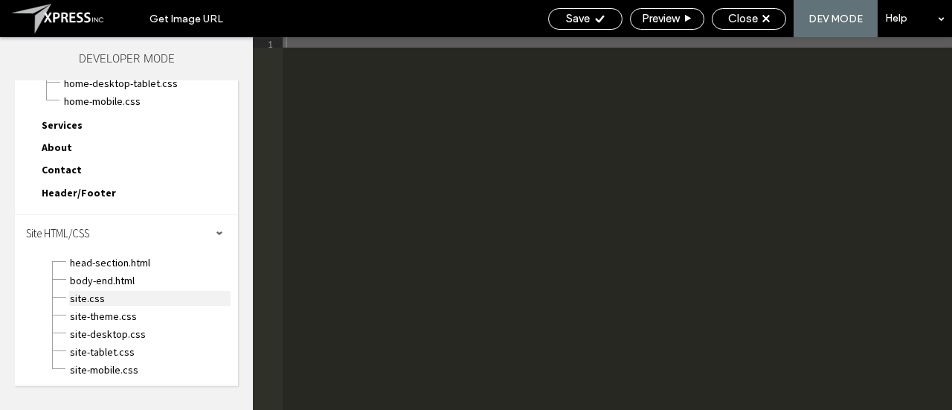
click at [112, 300] on span "site.css" at bounding box center [149, 298] width 161 height 15
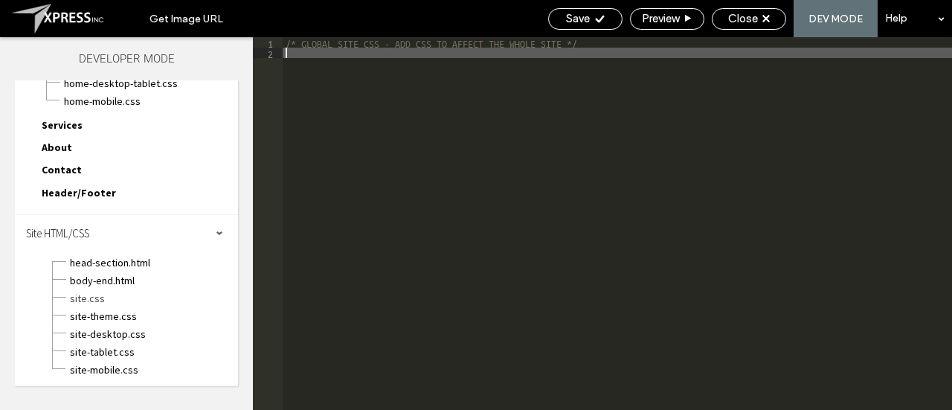
click at [371, 211] on div "/* GLOBAL SITE CSS - ADD CSS TO AFFECT THE WHOLE SITE */" at bounding box center [617, 234] width 669 height 394
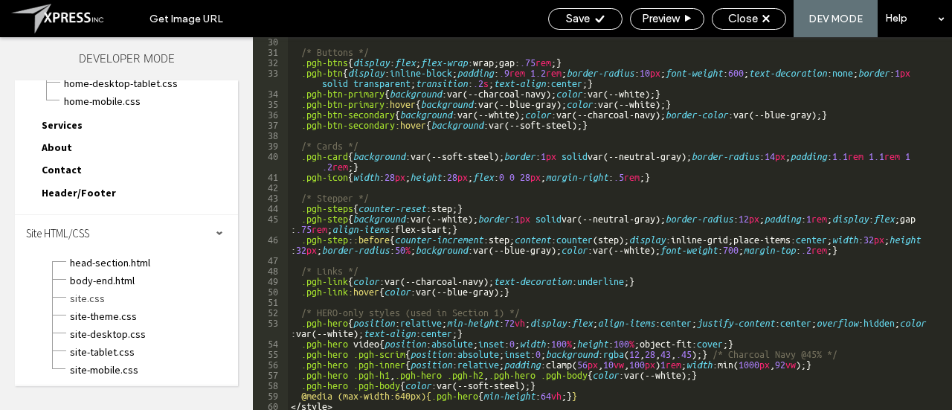
scroll to position [303, 0]
click at [571, 14] on span "Save" at bounding box center [578, 18] width 24 height 13
click at [754, 23] on span "Close" at bounding box center [743, 18] width 30 height 13
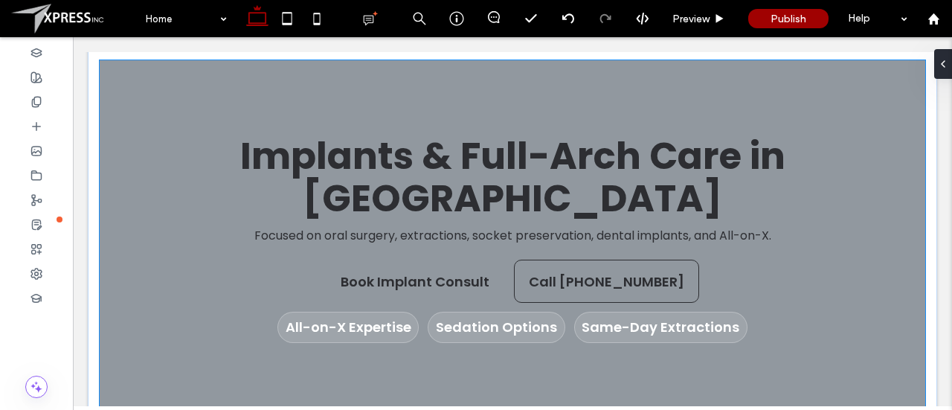
scroll to position [139, 0]
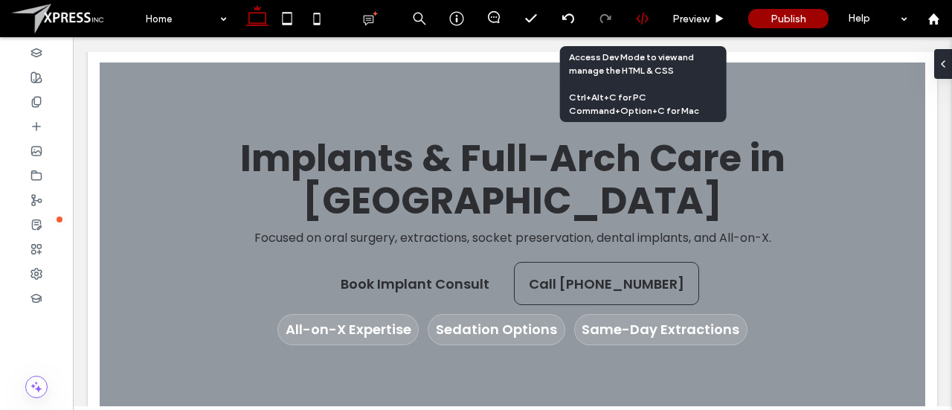
click at [634, 19] on div at bounding box center [642, 18] width 36 height 13
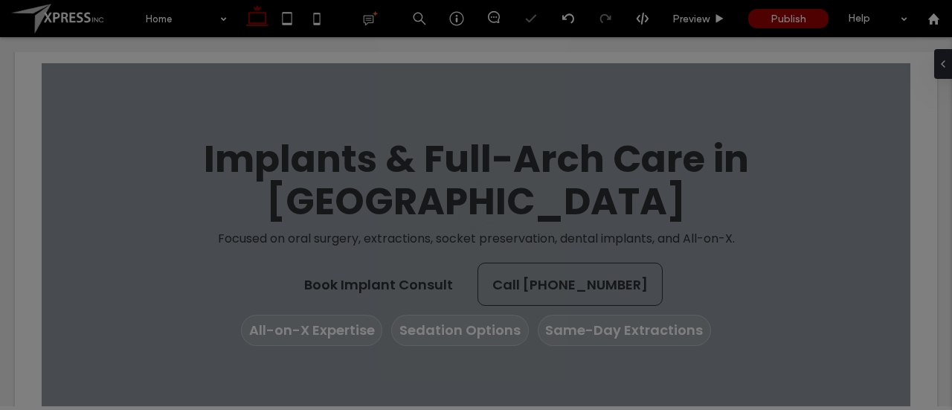
scroll to position [0, 0]
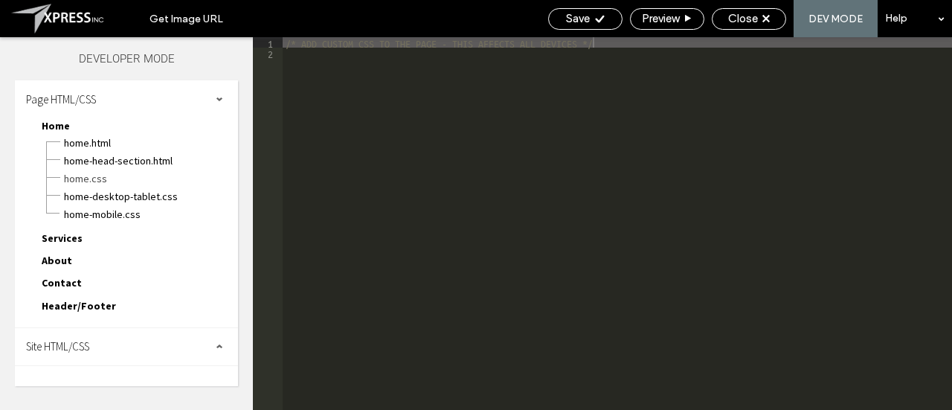
click at [89, 335] on div "Site HTML/CSS" at bounding box center [126, 346] width 223 height 37
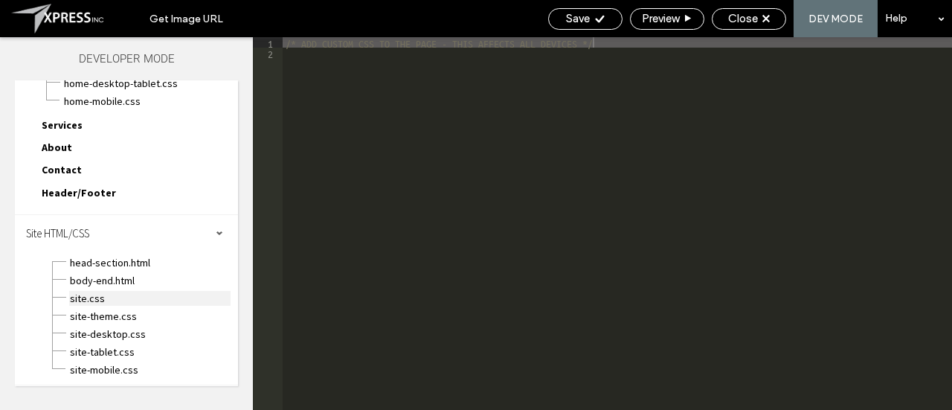
click at [93, 298] on span "site.css" at bounding box center [149, 298] width 161 height 15
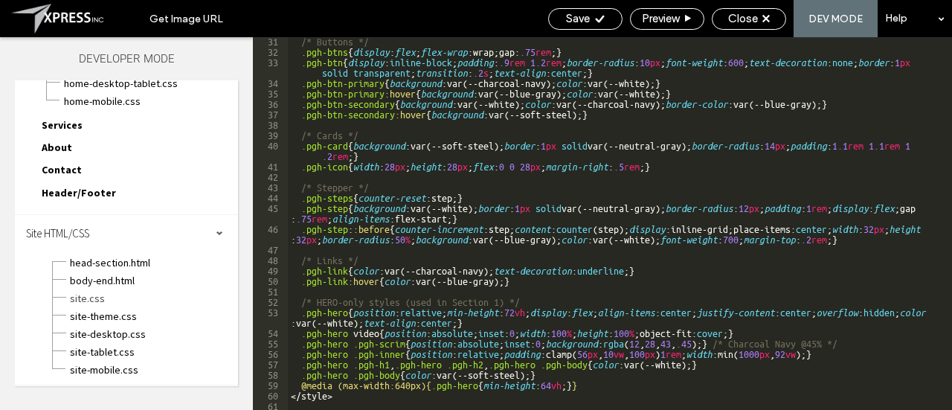
scroll to position [314, 0]
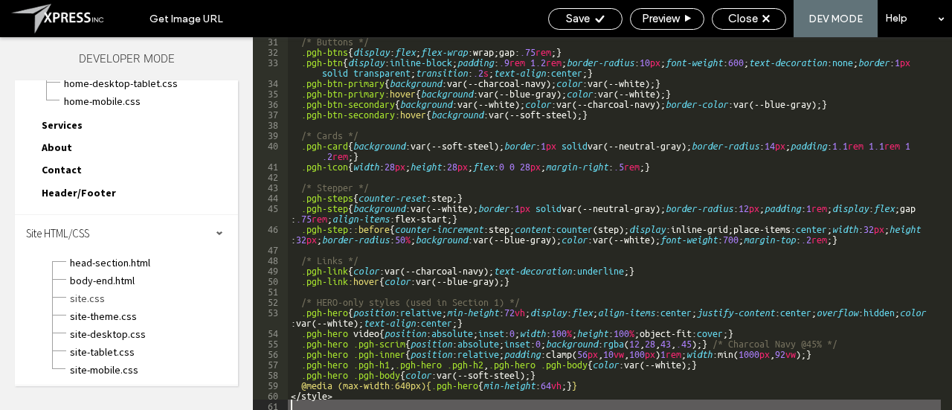
click at [547, 402] on div "/* Buttons */ .pgh-btns { display : flex ; flex-wrap :wrap;gap: .75 rem ; } .pg…" at bounding box center [614, 232] width 653 height 394
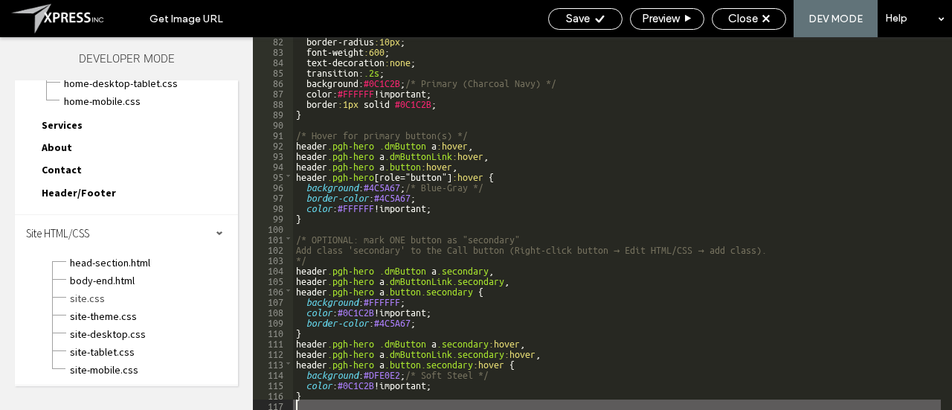
scroll to position [897, 0]
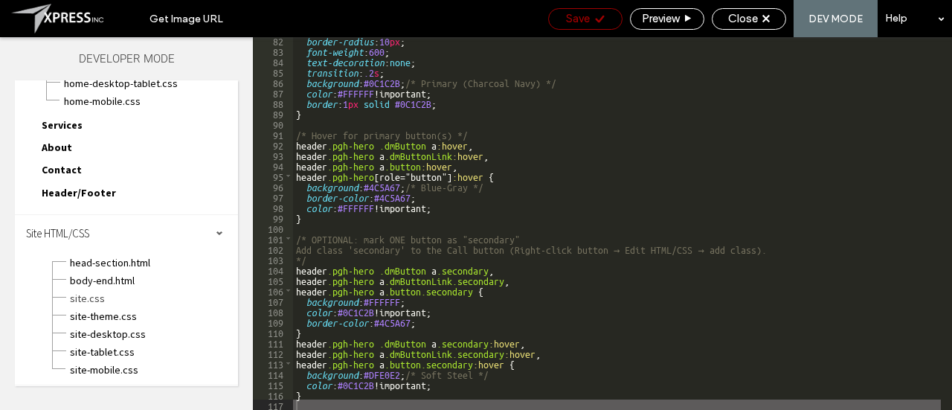
click at [585, 22] on span "Save" at bounding box center [578, 18] width 24 height 13
click at [743, 17] on span "Close" at bounding box center [743, 18] width 30 height 13
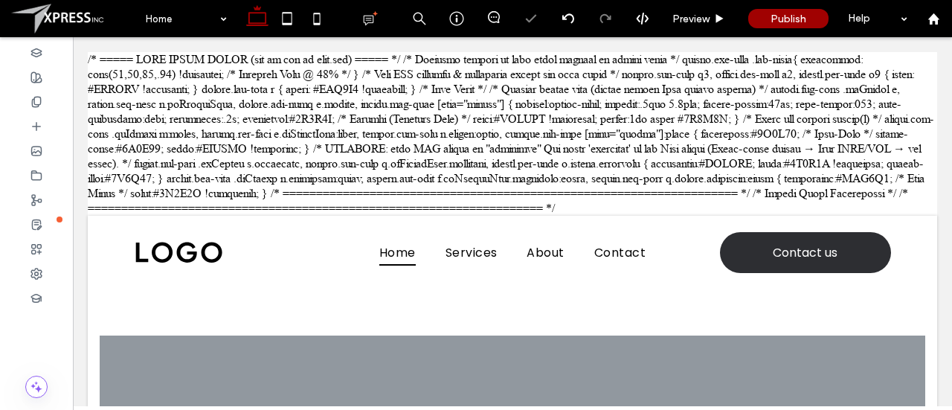
scroll to position [0, 0]
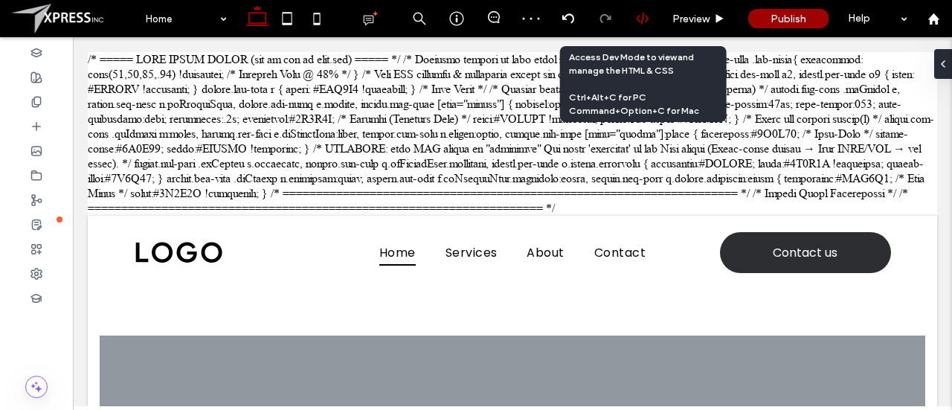
click at [643, 17] on use at bounding box center [642, 19] width 12 height 12
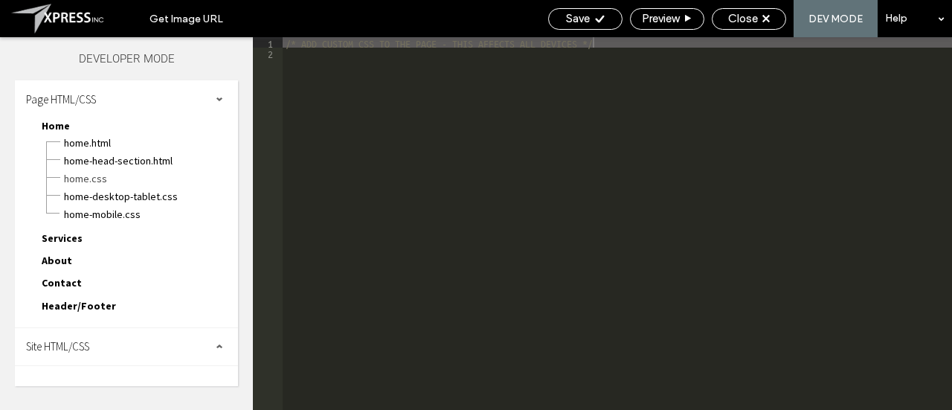
click at [80, 346] on span "Site HTML/CSS" at bounding box center [57, 346] width 63 height 14
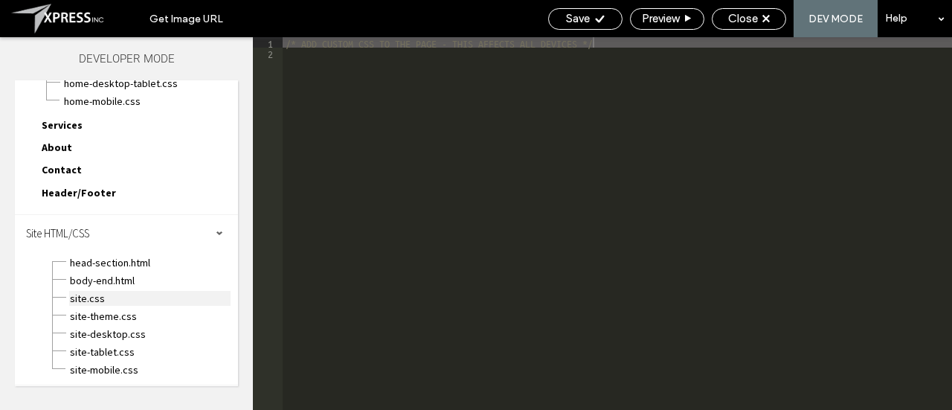
click at [88, 303] on span "site.css" at bounding box center [149, 298] width 161 height 15
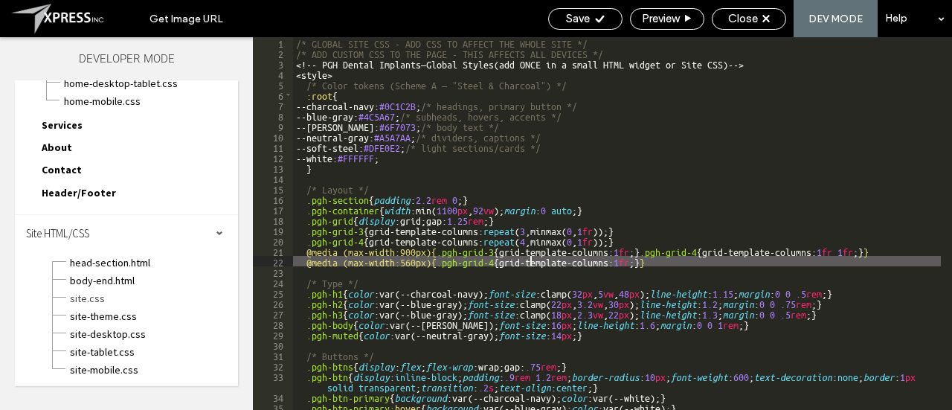
click at [530, 262] on div "/* GLOBAL SITE CSS - ADD CSS TO AFFECT THE WHOLE SITE */ /* ADD CUSTOM CSS TO T…" at bounding box center [617, 234] width 648 height 394
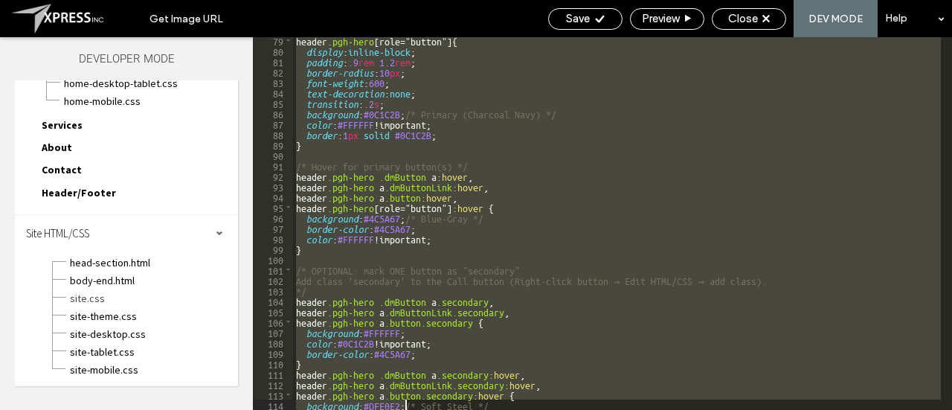
scroll to position [897, 0]
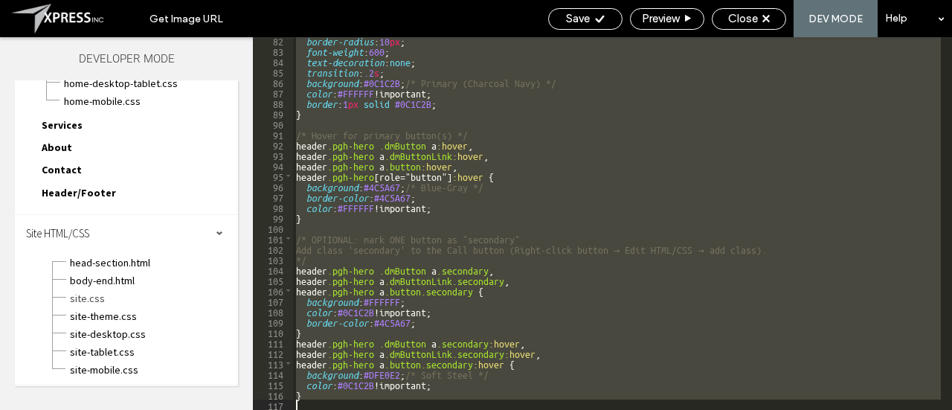
drag, startPoint x: 295, startPoint y: 133, endPoint x: 411, endPoint y: 445, distance: 332.6
click at [411, 409] on html ".wqwq-1{fill:#231f20;} .cls-1q, .cls-2q { fill-rule: evenodd; } .cls-2q { fill:…" at bounding box center [476, 205] width 952 height 410
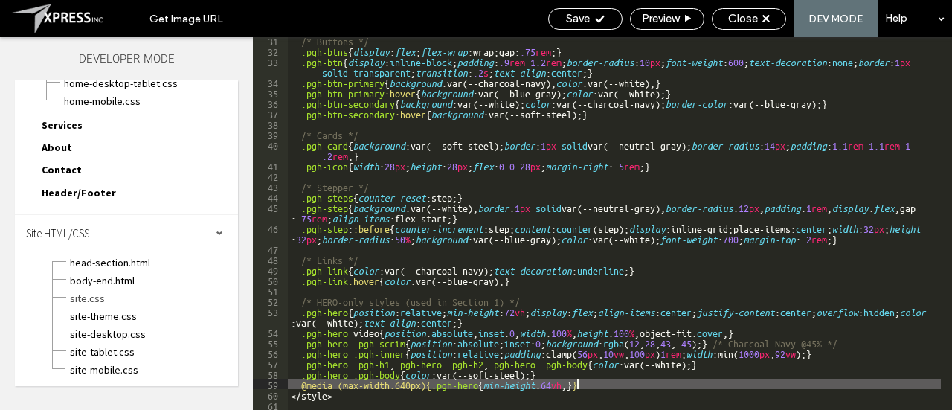
click at [601, 388] on div "/* Buttons */ .pgh-btns { display : flex ; flex-wrap :wrap;gap: .75 rem ; } .pg…" at bounding box center [614, 232] width 653 height 394
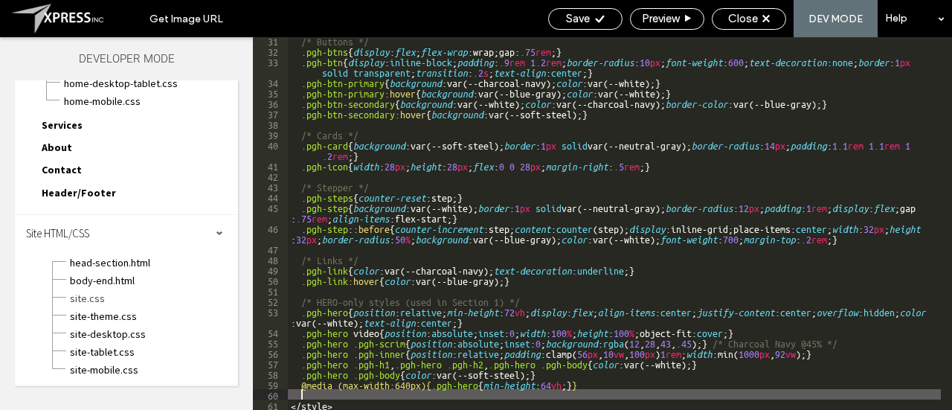
type textarea "**"
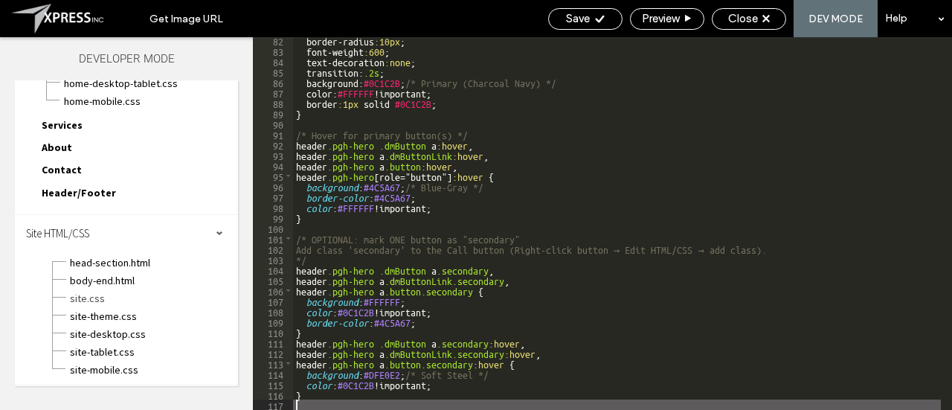
scroll to position [898, 0]
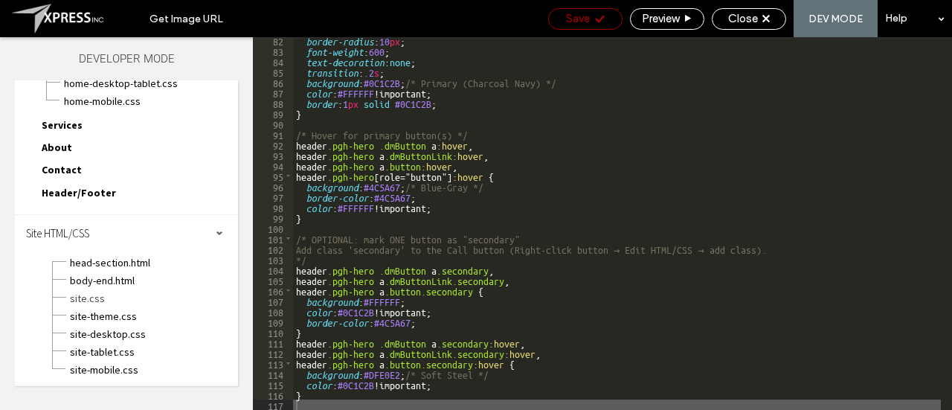
click at [586, 19] on span "Save" at bounding box center [578, 18] width 24 height 13
click at [754, 20] on span "Close" at bounding box center [743, 18] width 30 height 13
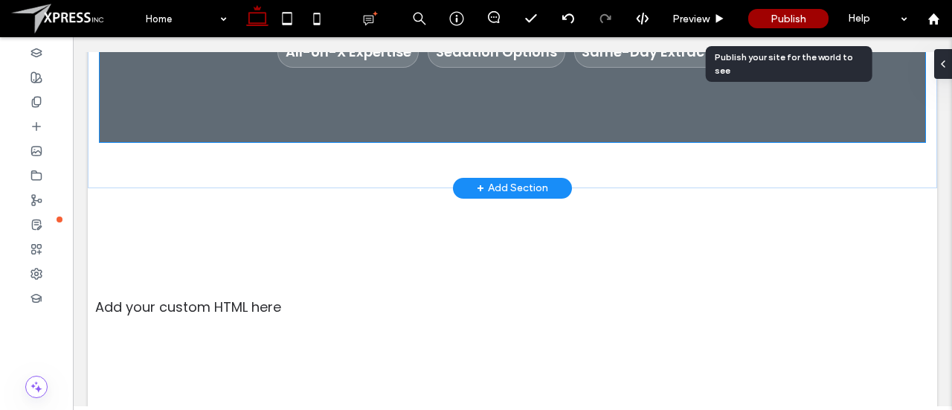
scroll to position [417, 0]
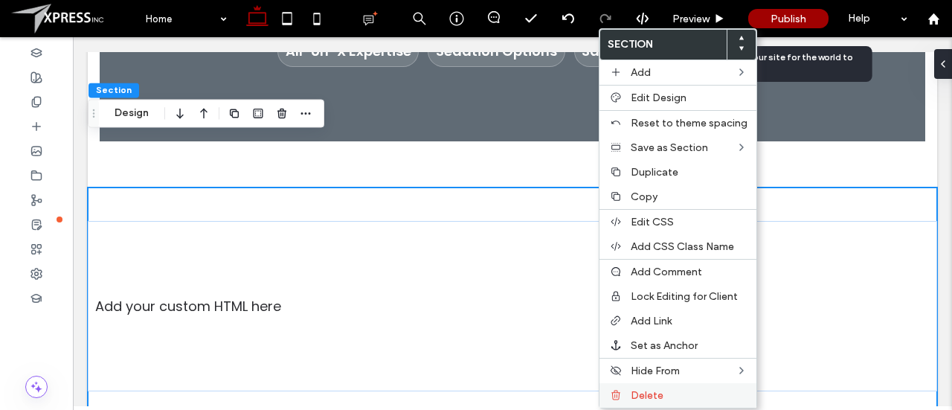
click at [650, 390] on span "Delete" at bounding box center [647, 395] width 33 height 13
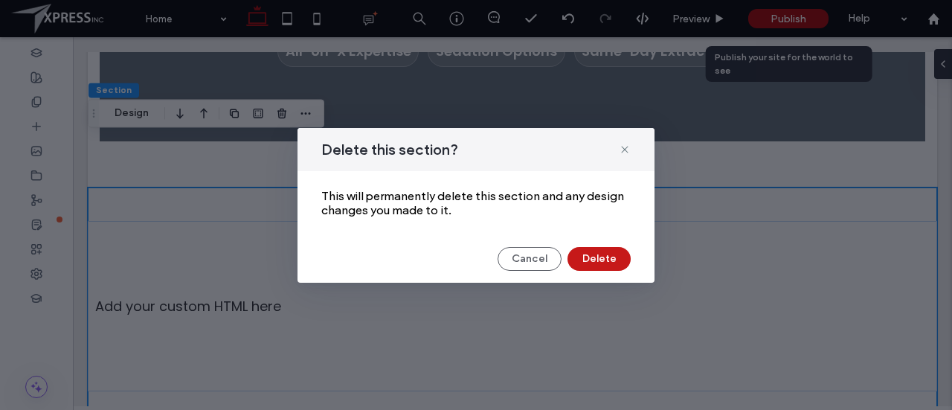
click at [603, 257] on button "Delete" at bounding box center [599, 259] width 63 height 24
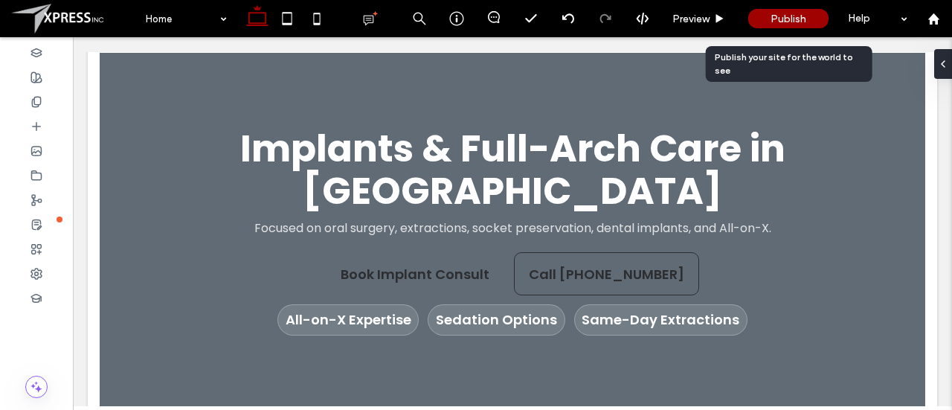
scroll to position [0, 0]
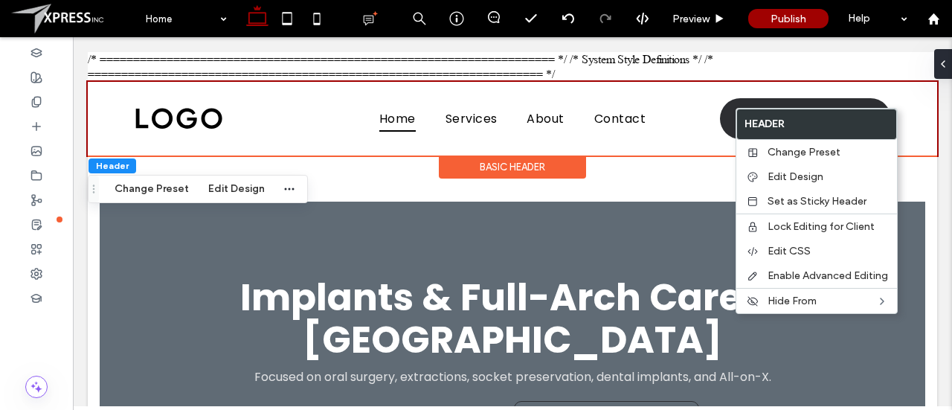
click at [918, 170] on div "Implants & Full-Arch Care in Plum Focused on oral surgery, extractions, socket …" at bounding box center [512, 379] width 849 height 449
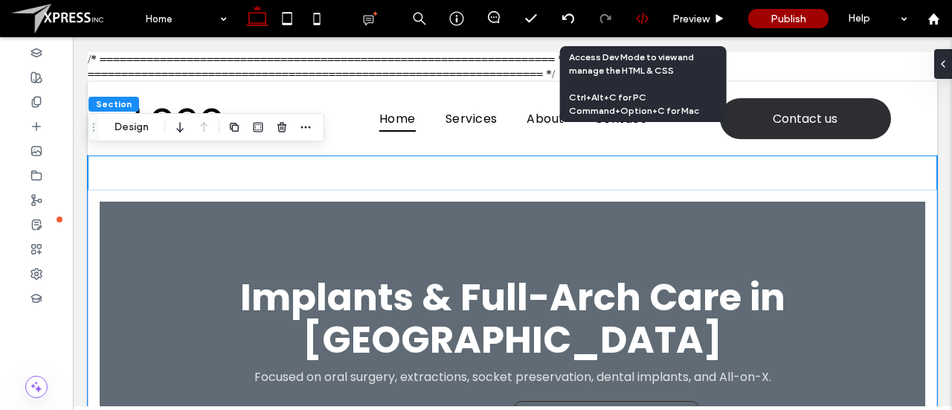
click at [638, 17] on use at bounding box center [642, 19] width 12 height 12
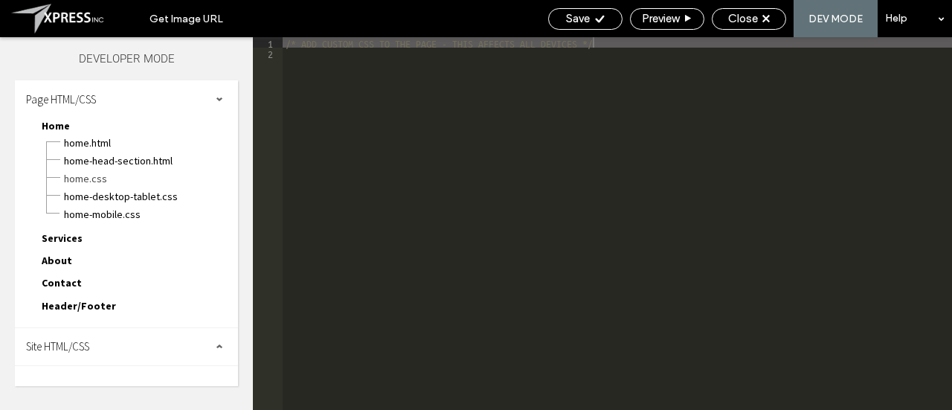
click at [97, 344] on div "Site HTML/CSS" at bounding box center [126, 346] width 223 height 37
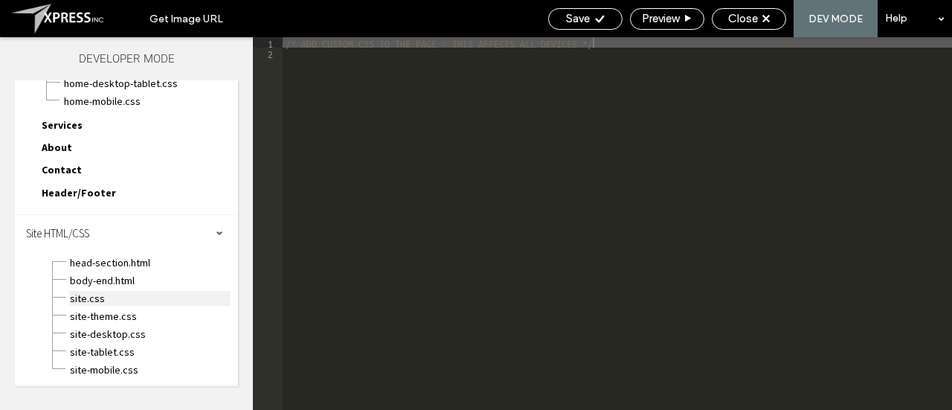
click at [100, 300] on span "site.css" at bounding box center [149, 298] width 161 height 15
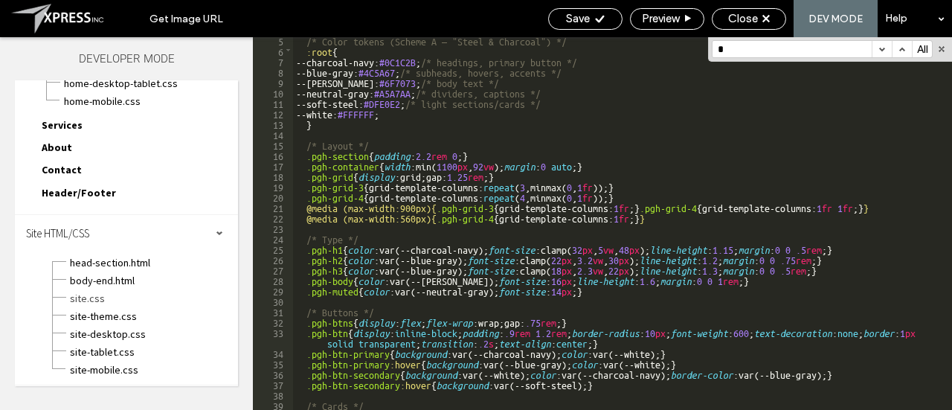
scroll to position [0, 0]
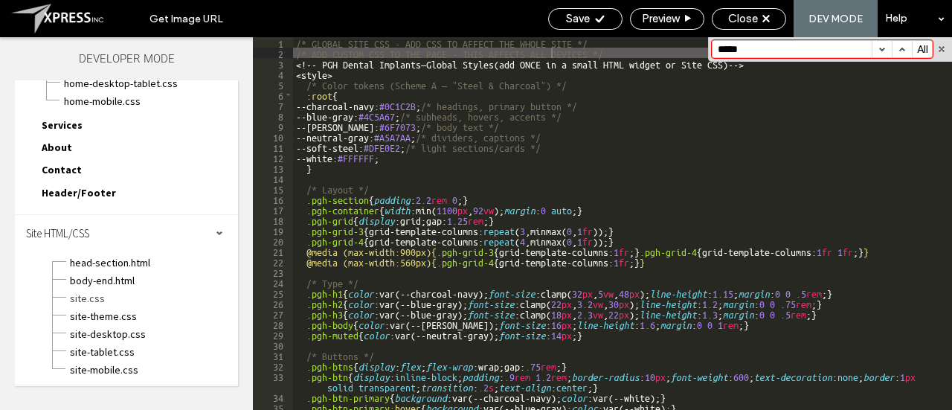
type input "******"
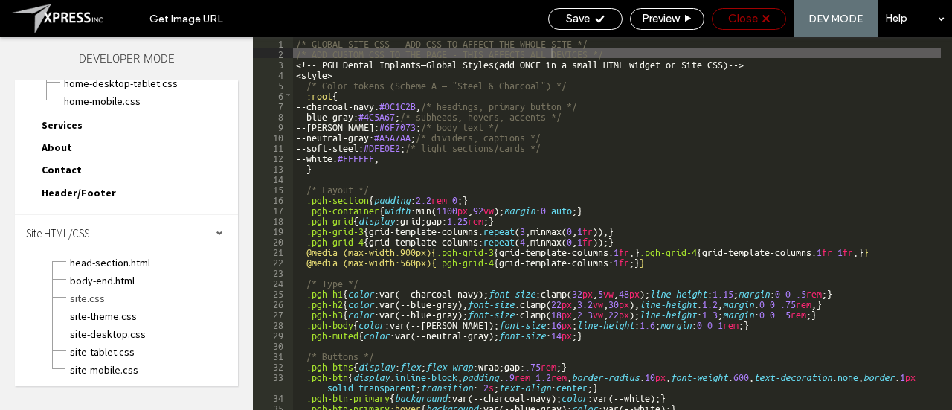
click at [735, 26] on div "Close" at bounding box center [749, 19] width 74 height 22
click at [747, 13] on span "Close" at bounding box center [743, 18] width 30 height 13
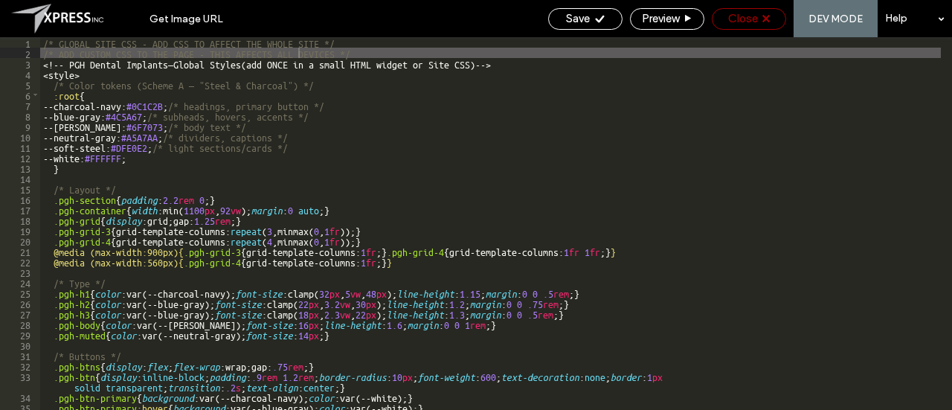
scroll to position [76, 0]
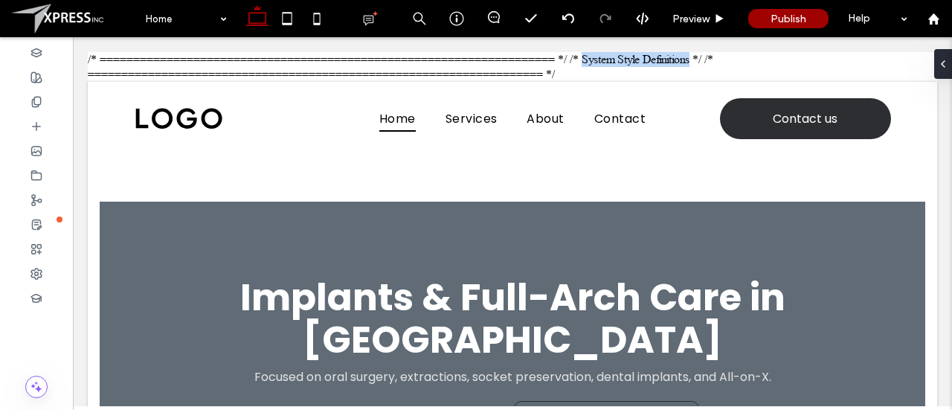
drag, startPoint x: 584, startPoint y: 57, endPoint x: 702, endPoint y: 62, distance: 118.4
copy body "System Style Definitions"
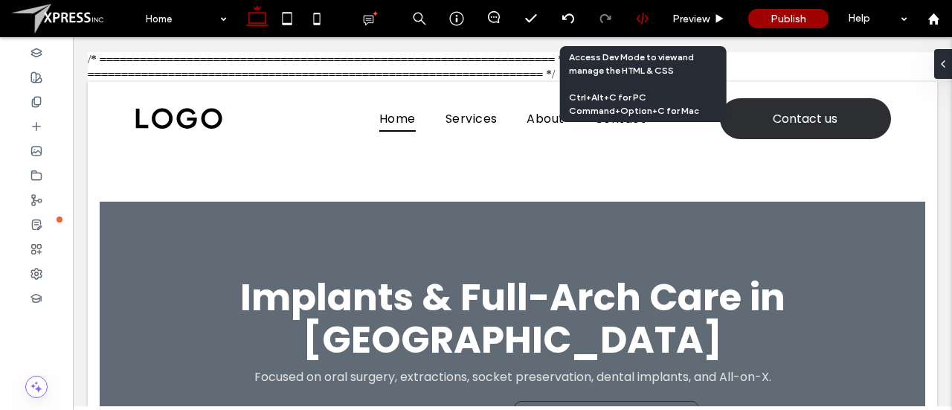
click at [651, 19] on div at bounding box center [642, 18] width 36 height 13
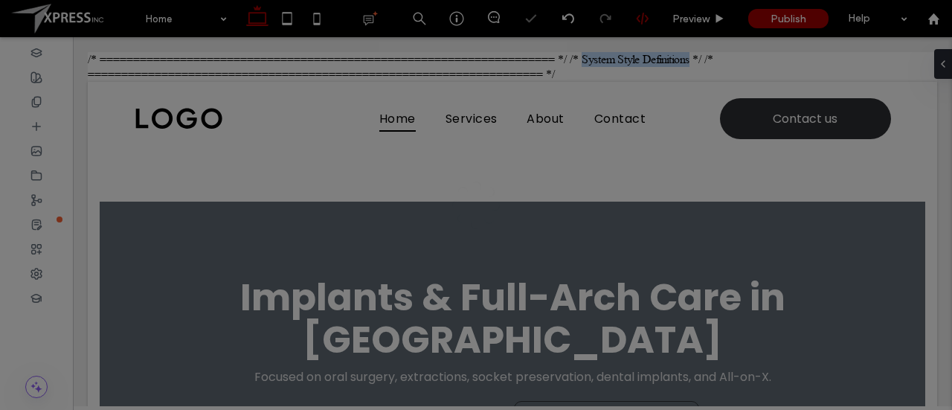
click at [651, 19] on div at bounding box center [476, 205] width 952 height 410
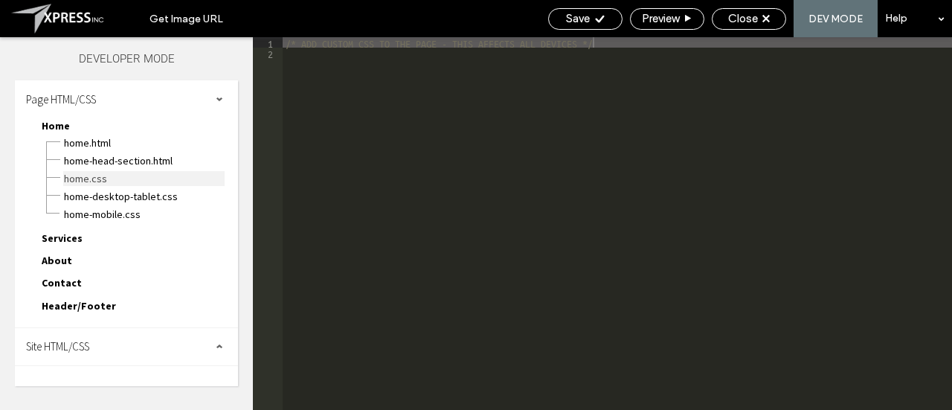
click at [103, 177] on span "Home.css" at bounding box center [143, 178] width 161 height 15
click at [72, 345] on span "Site HTML/CSS" at bounding box center [57, 346] width 63 height 14
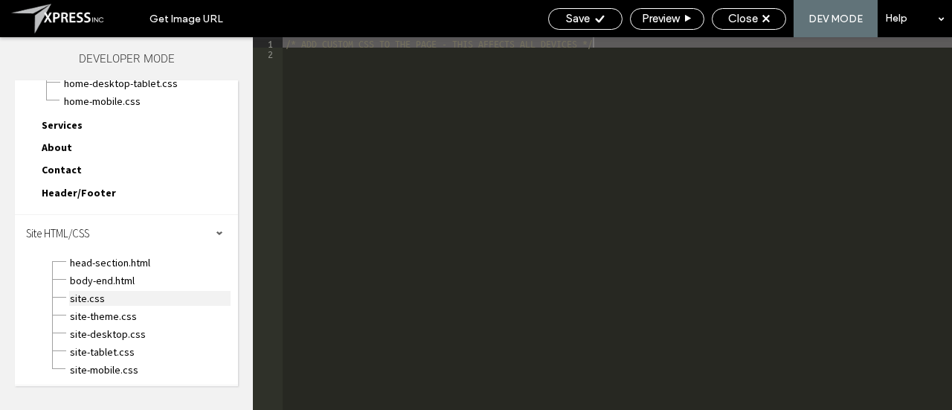
click at [88, 300] on span "site.css" at bounding box center [149, 298] width 161 height 15
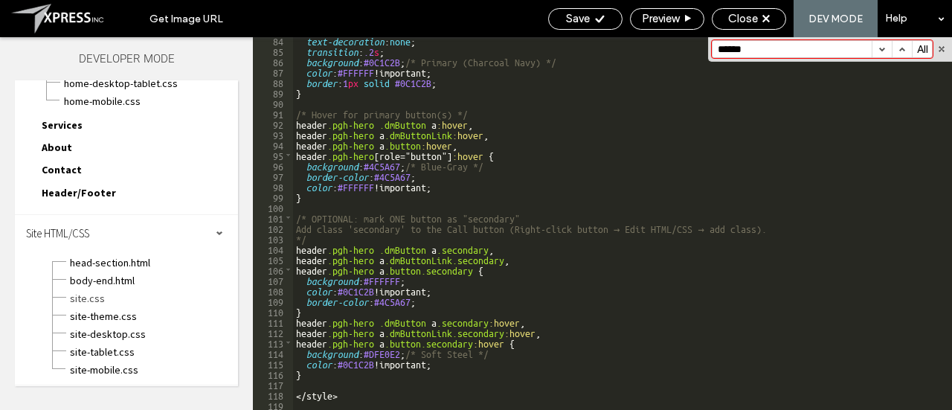
scroll to position [918, 0]
type input "******"
click at [943, 50] on button "button" at bounding box center [942, 49] width 10 height 10
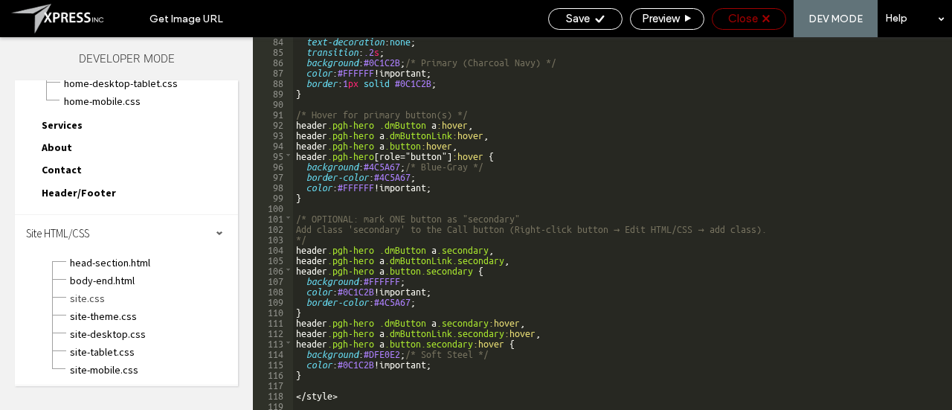
click at [747, 14] on span "Close" at bounding box center [743, 18] width 30 height 13
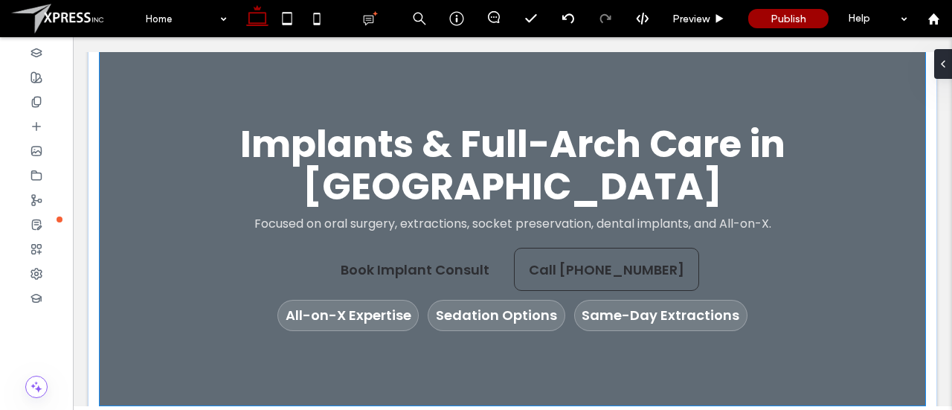
scroll to position [154, 0]
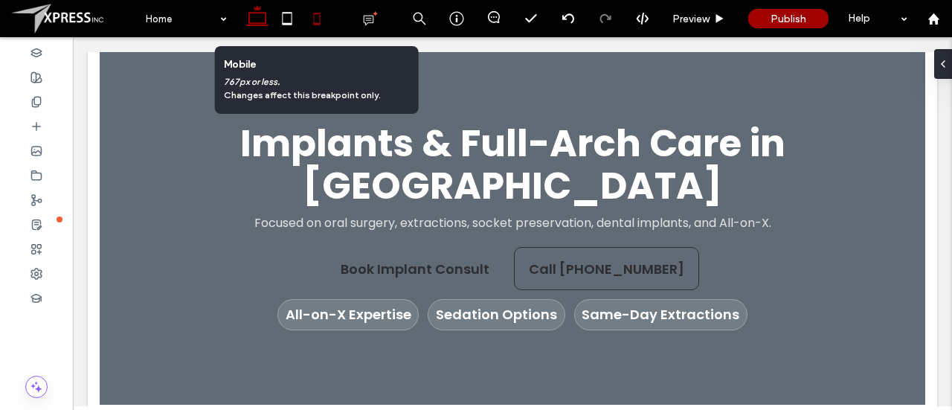
click at [321, 22] on icon at bounding box center [317, 19] width 30 height 30
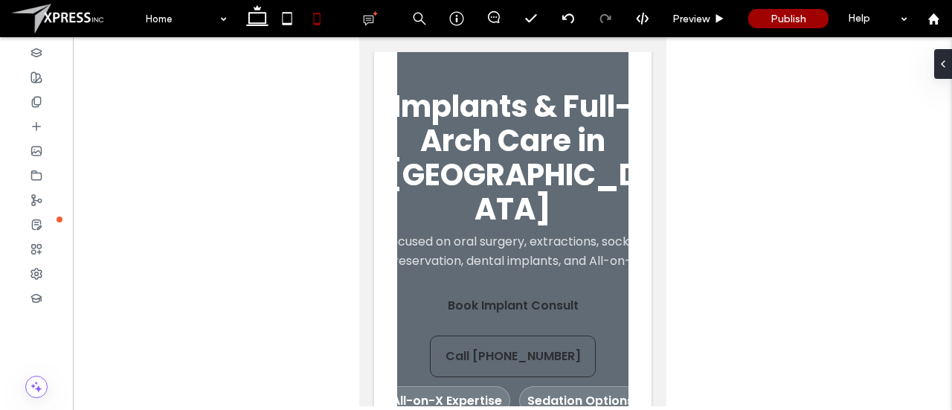
scroll to position [144, 0]
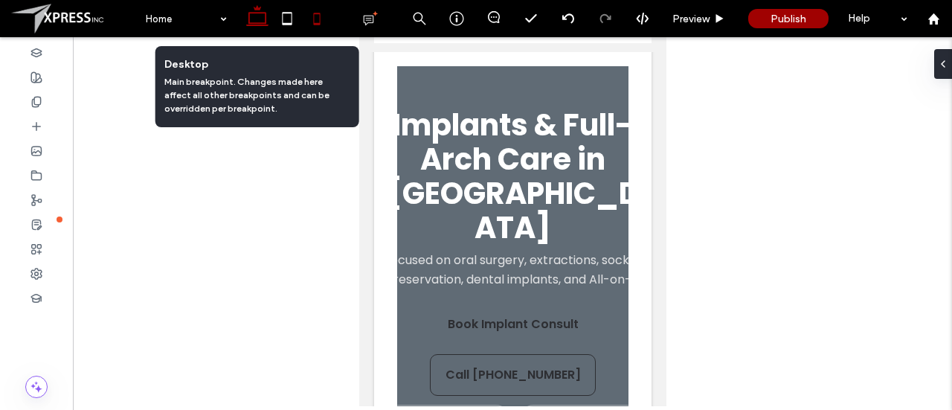
click at [268, 16] on icon at bounding box center [257, 19] width 30 height 30
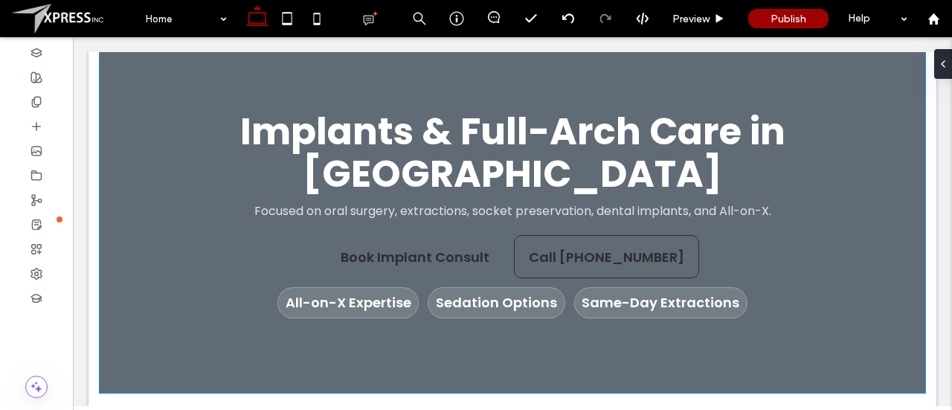
scroll to position [168, 0]
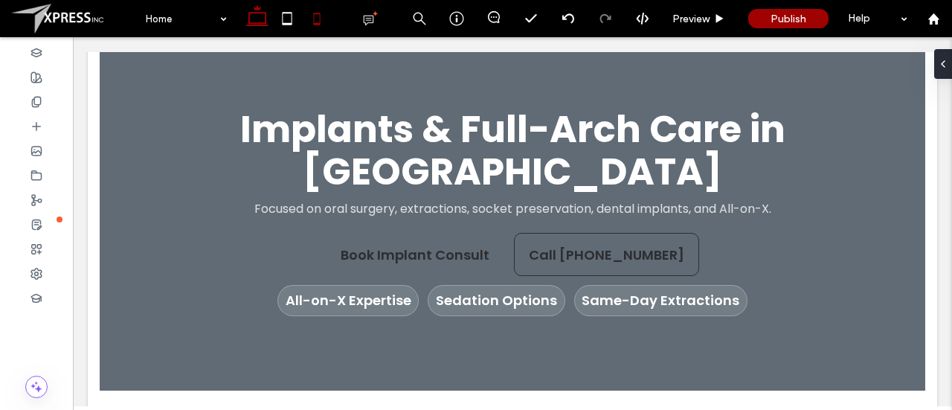
click at [330, 18] on icon at bounding box center [317, 19] width 30 height 30
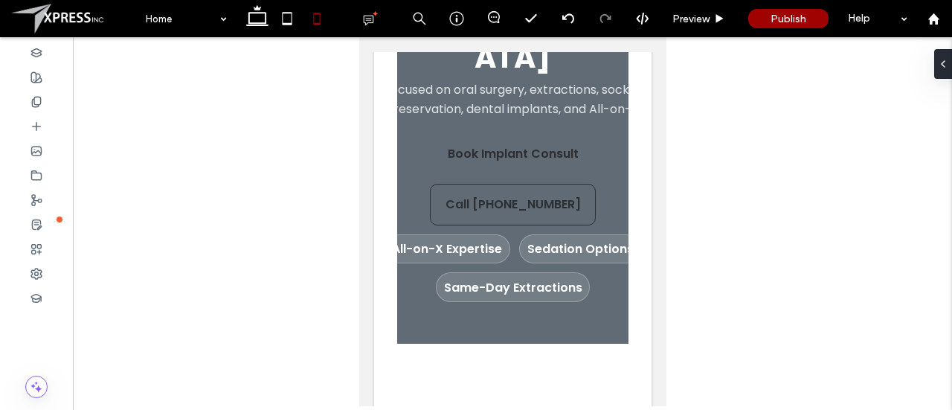
scroll to position [0, 0]
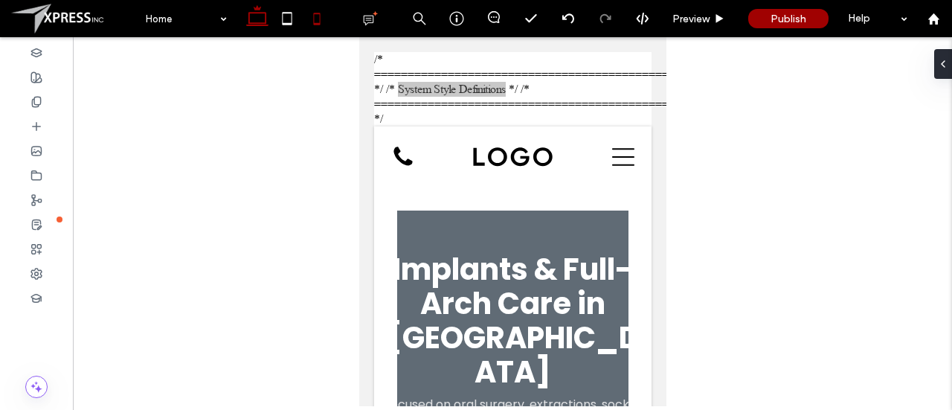
click at [261, 19] on icon at bounding box center [257, 19] width 30 height 30
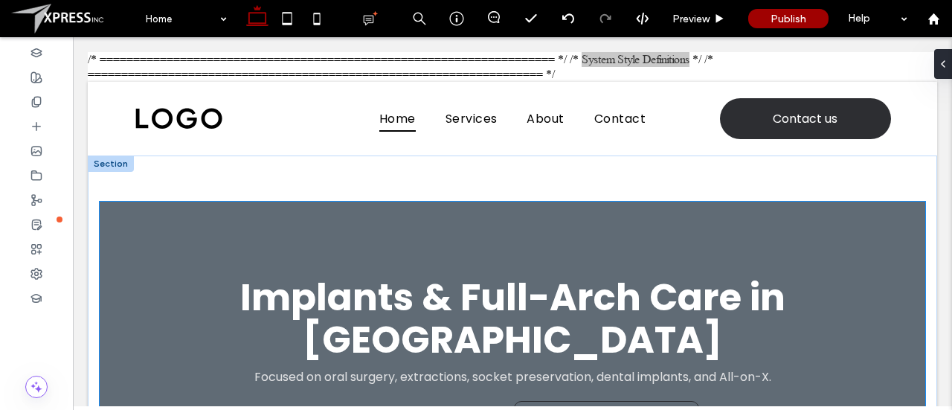
click at [618, 231] on div "Implants & Full-Arch Care in Plum Focused on oral surgery, extractions, socket …" at bounding box center [513, 380] width 744 height 357
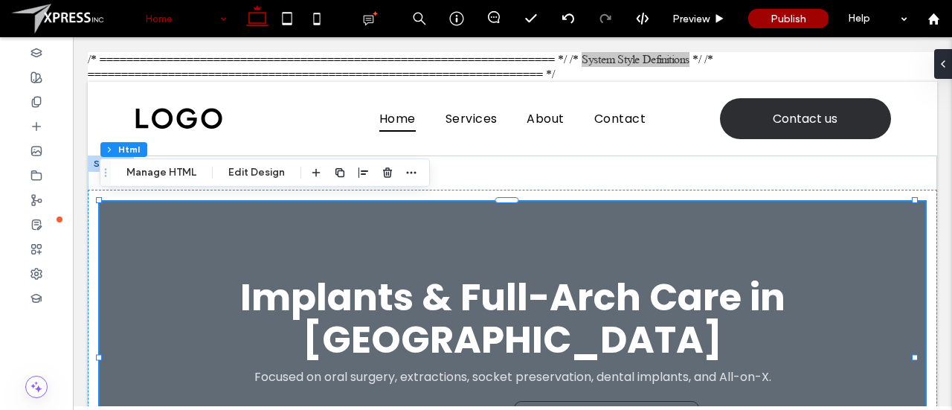
click at [71, 29] on span at bounding box center [74, 19] width 126 height 30
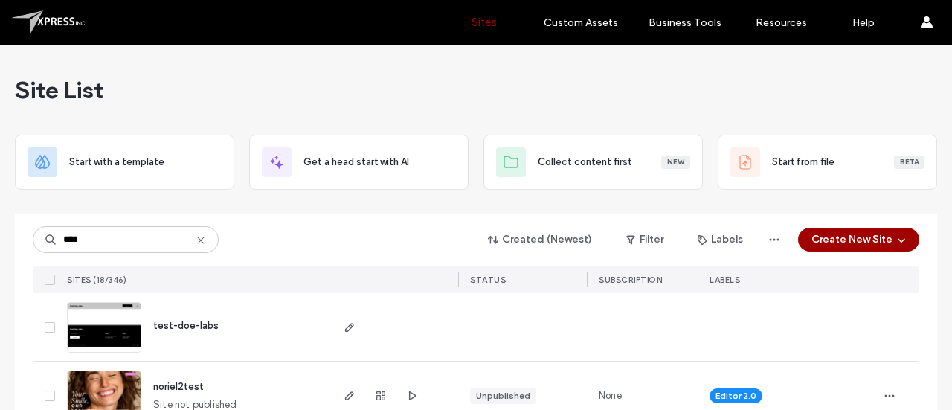
scroll to position [113, 0]
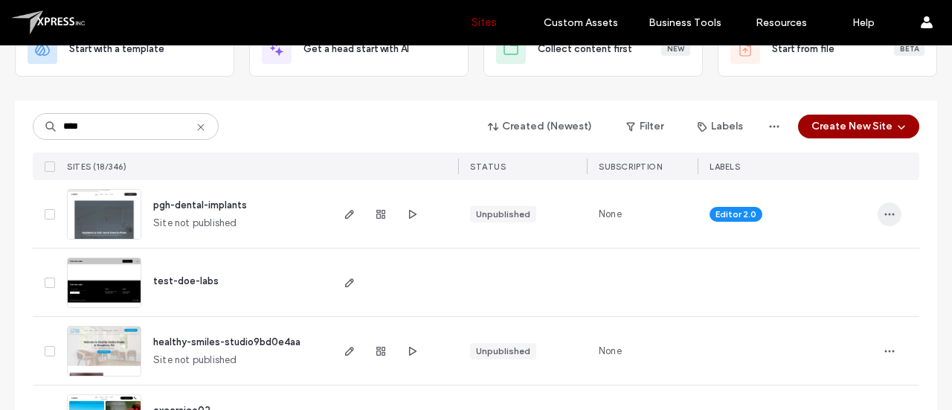
type input "****"
click at [887, 211] on icon "button" at bounding box center [890, 214] width 12 height 12
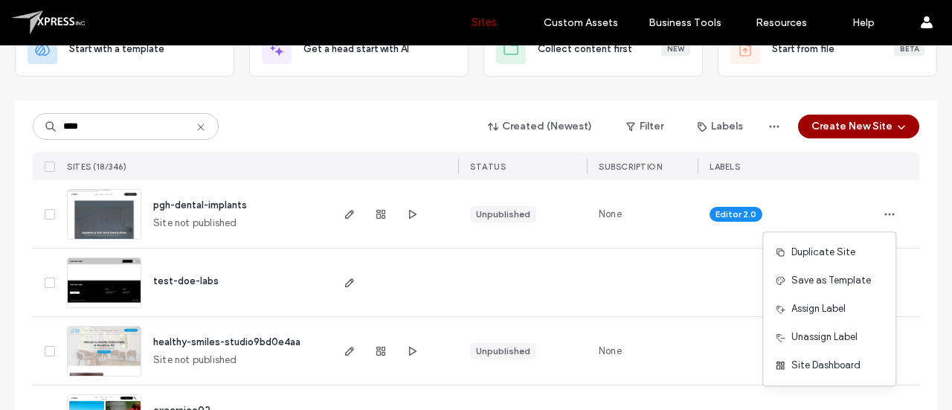
click at [599, 219] on span "None" at bounding box center [610, 214] width 23 height 15
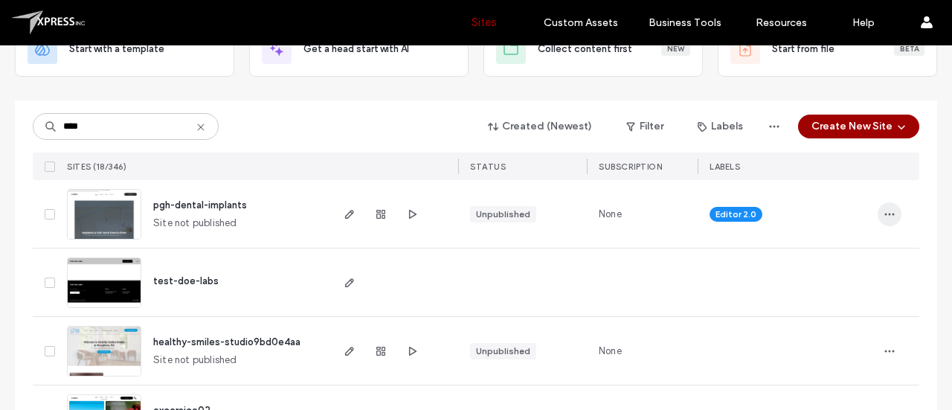
click at [885, 213] on use "button" at bounding box center [890, 214] width 10 height 2
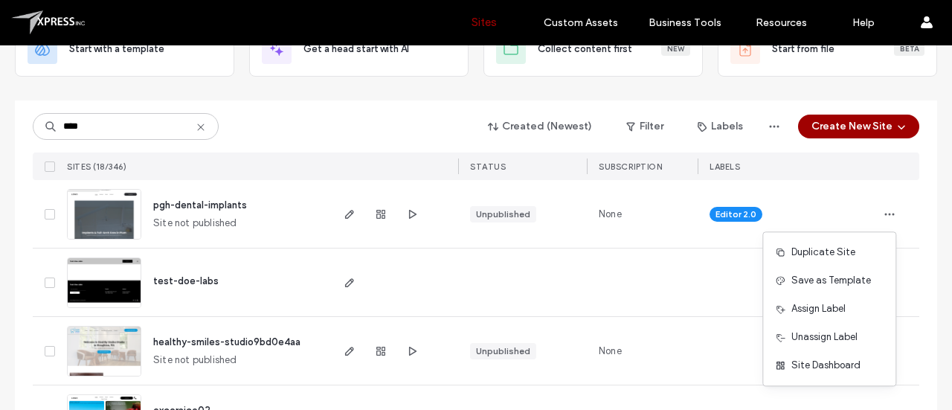
click at [835, 189] on div "Editor 2.0" at bounding box center [787, 214] width 179 height 68
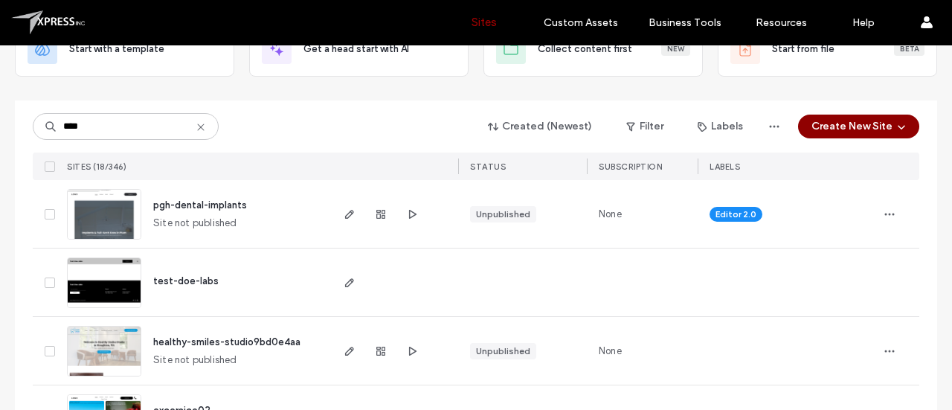
click at [870, 123] on button "Create New Site" at bounding box center [858, 127] width 121 height 24
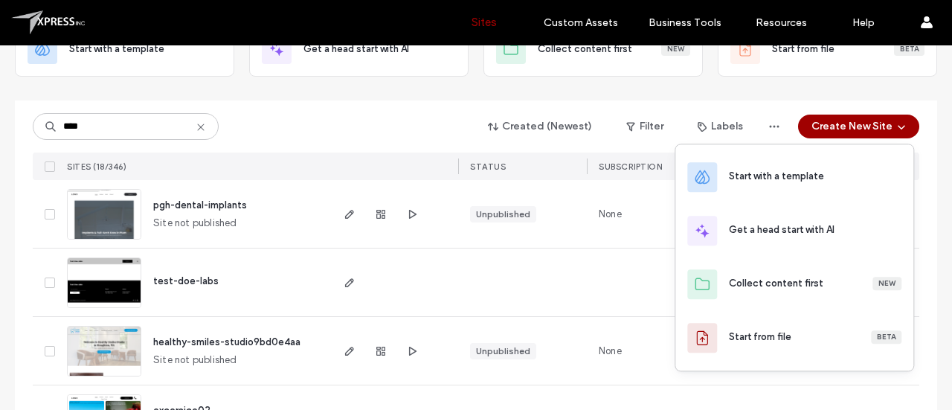
click at [422, 96] on div at bounding box center [476, 95] width 922 height 12
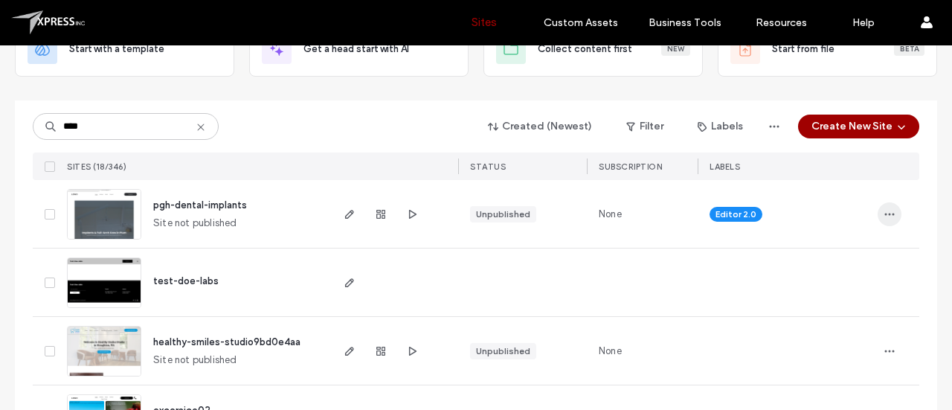
click at [885, 209] on icon "button" at bounding box center [890, 214] width 12 height 12
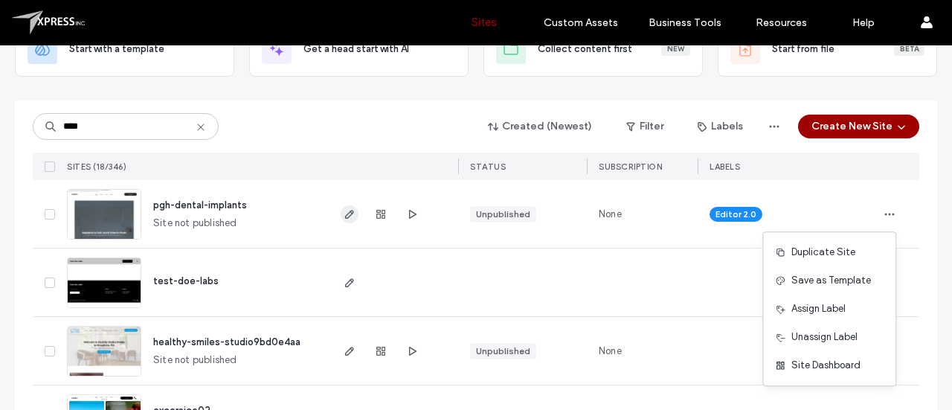
click at [344, 216] on icon "button" at bounding box center [350, 214] width 12 height 12
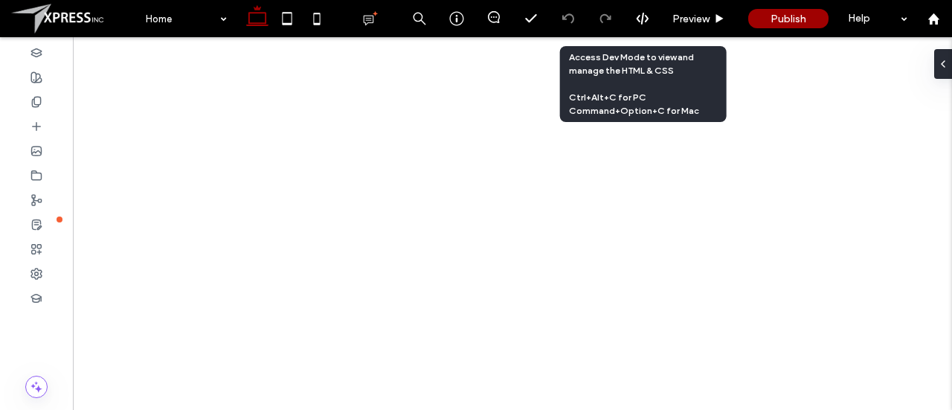
click at [644, 25] on icon at bounding box center [642, 18] width 13 height 13
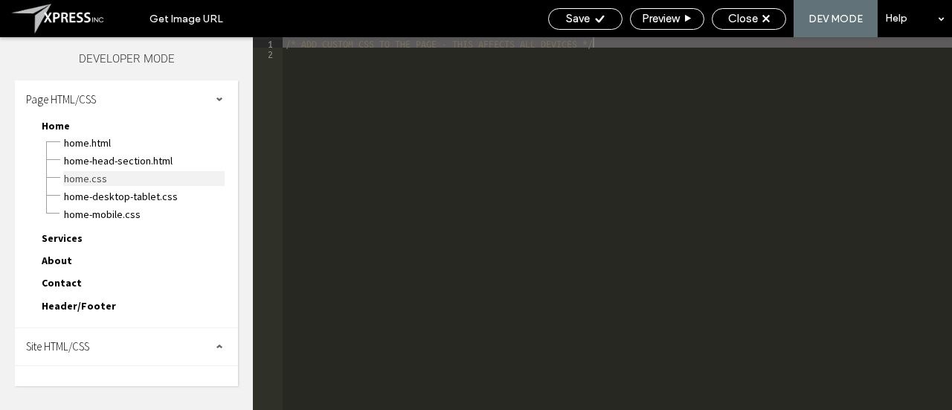
click at [109, 181] on span "Home.css" at bounding box center [143, 178] width 161 height 15
click at [89, 343] on span "Site HTML/CSS" at bounding box center [57, 346] width 63 height 14
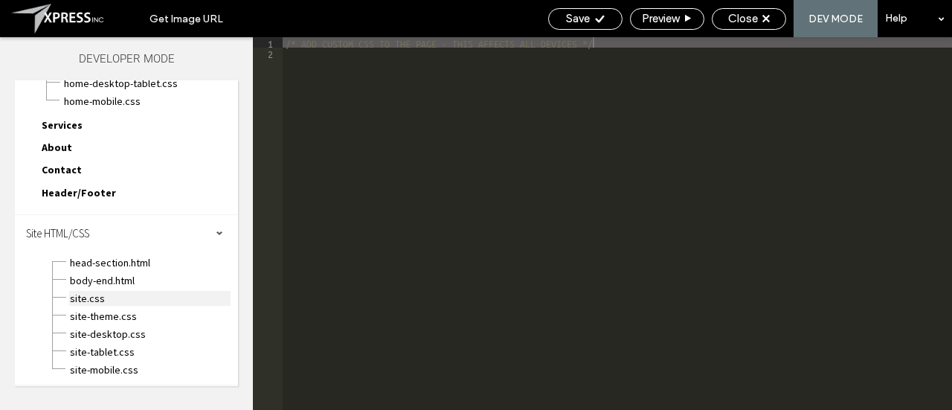
click at [95, 301] on span "site.css" at bounding box center [149, 298] width 161 height 15
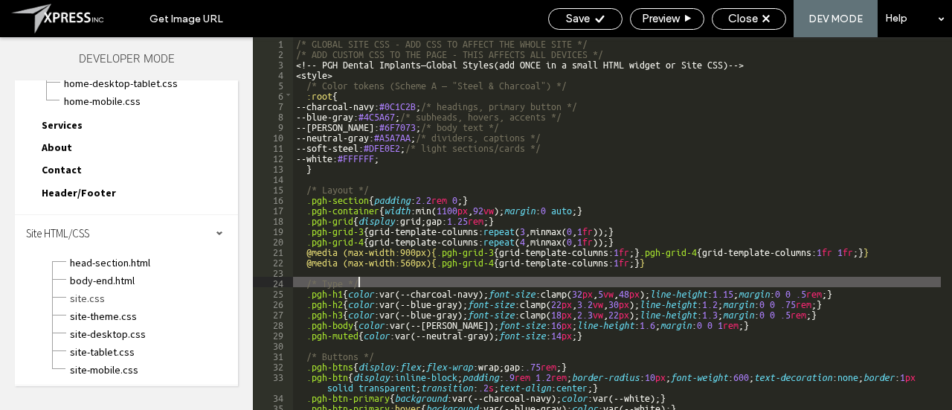
click at [535, 285] on div "/* GLOBAL SITE CSS - ADD CSS TO AFFECT THE WHOLE SITE */ /* ADD CUSTOM CSS TO T…" at bounding box center [617, 234] width 648 height 394
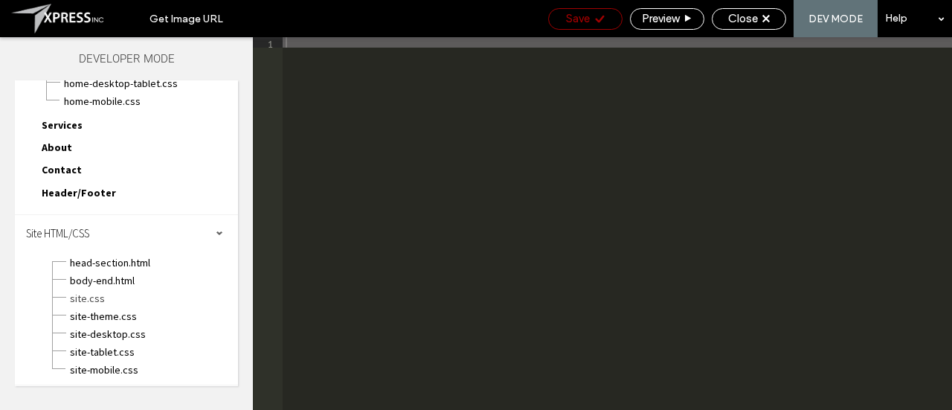
click at [591, 17] on div "Save" at bounding box center [585, 18] width 73 height 13
click at [740, 21] on span "Close" at bounding box center [743, 18] width 30 height 13
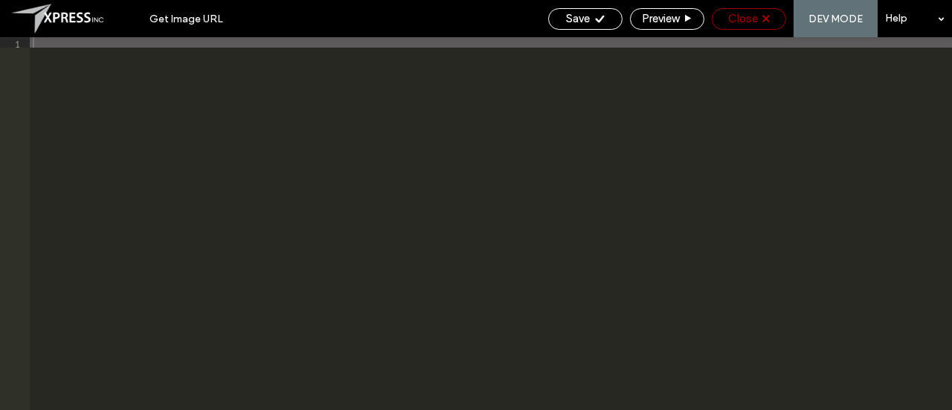
scroll to position [0, 0]
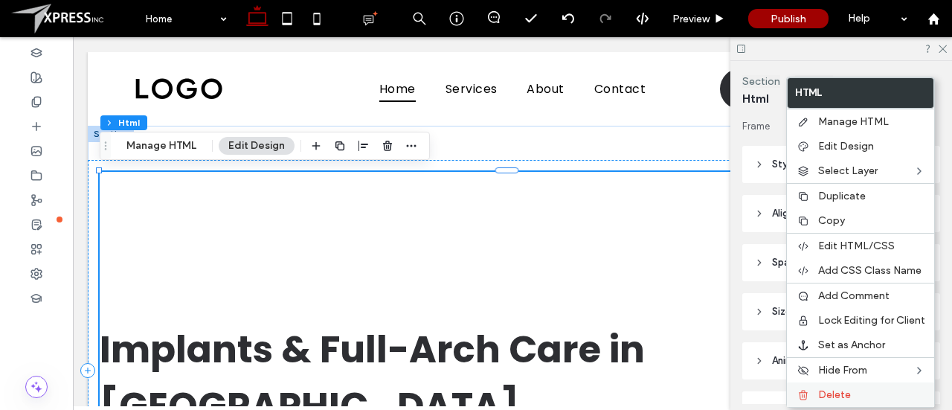
click at [834, 398] on div "Delete" at bounding box center [860, 394] width 147 height 25
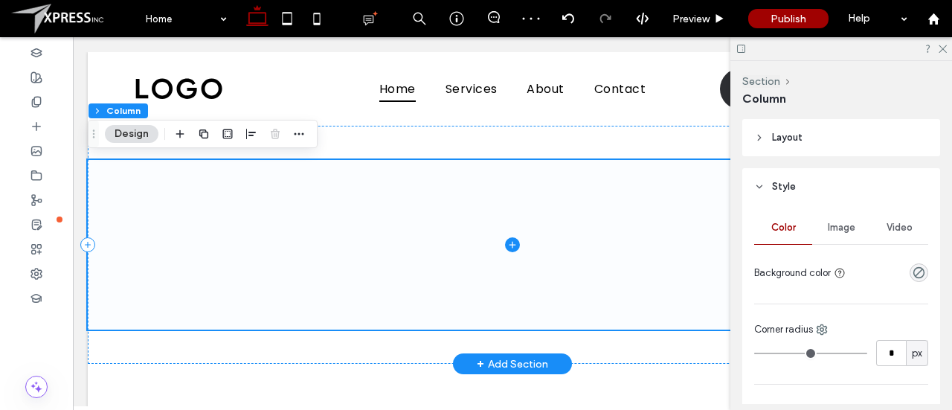
click at [508, 248] on icon at bounding box center [512, 244] width 15 height 15
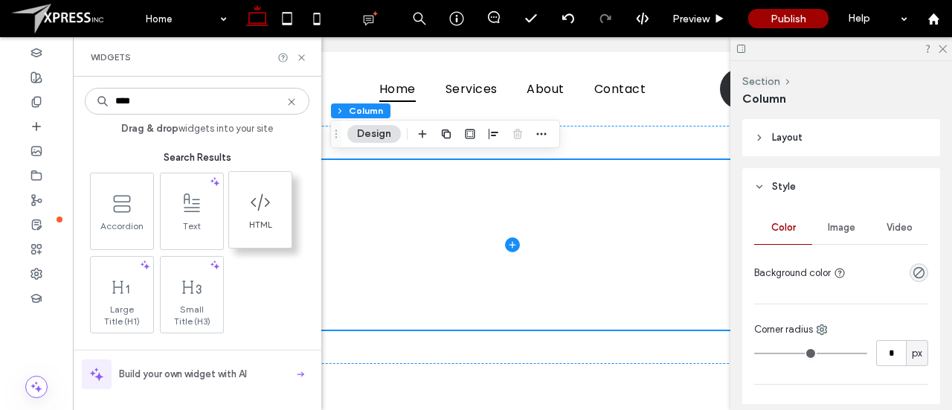
type input "****"
click at [251, 209] on icon at bounding box center [260, 202] width 24 height 24
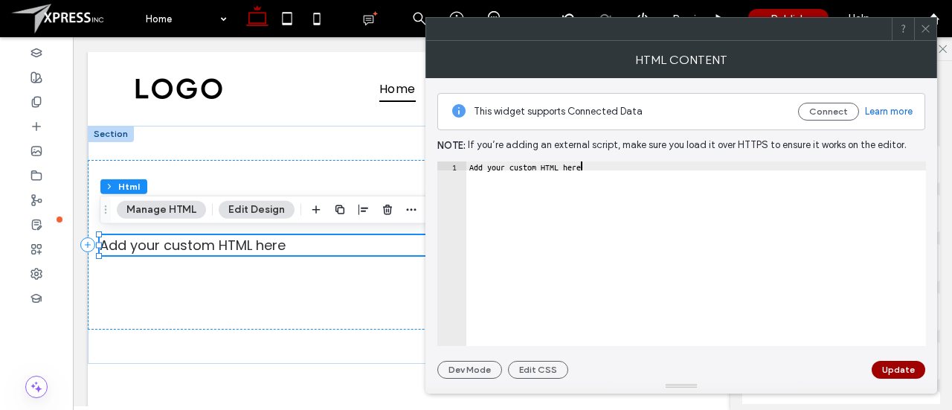
click at [558, 211] on div "Add your custom HTML here" at bounding box center [696, 262] width 460 height 203
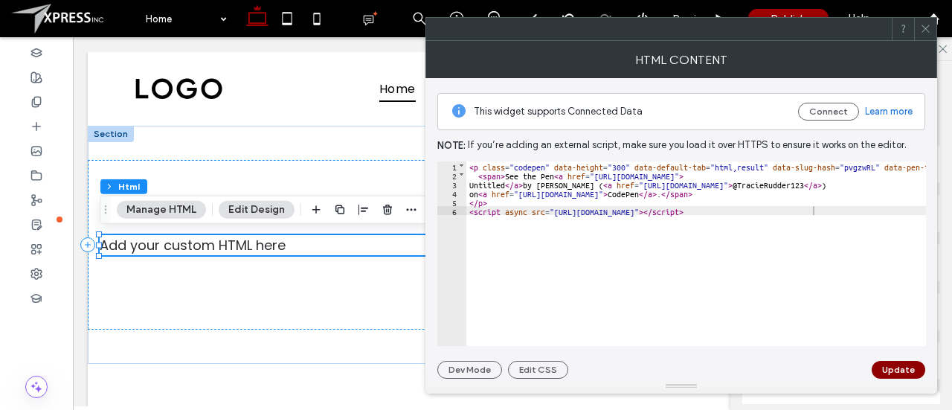
click at [902, 370] on button "Update" at bounding box center [899, 370] width 54 height 18
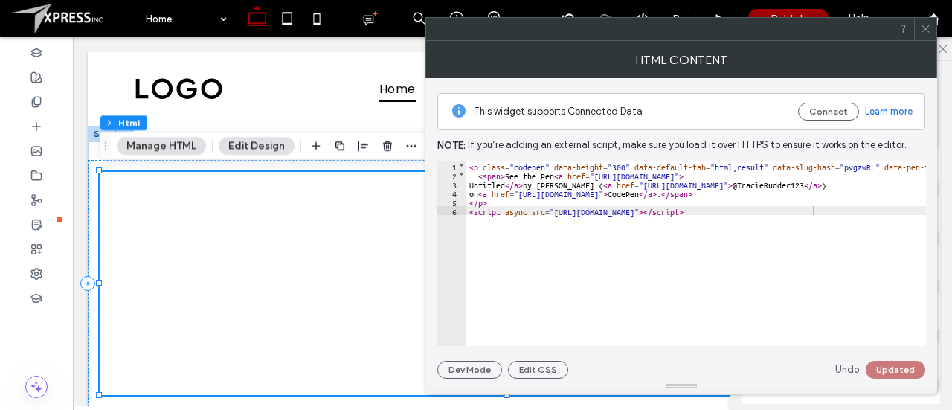
click at [931, 30] on icon at bounding box center [925, 28] width 11 height 11
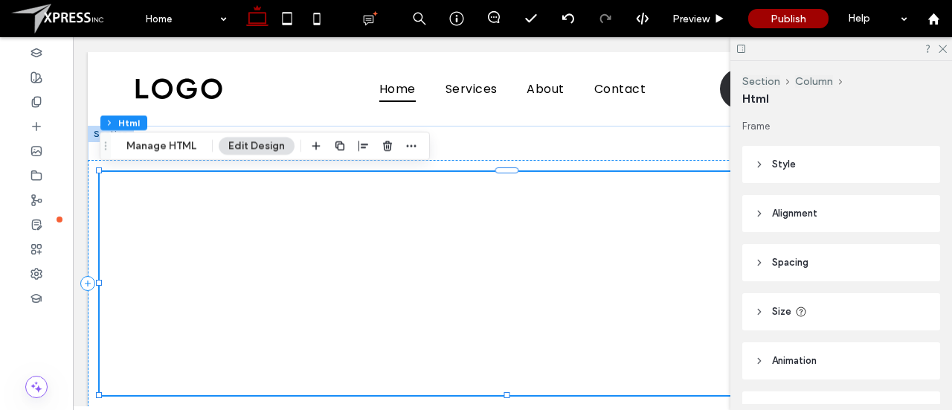
click at [948, 47] on div at bounding box center [841, 48] width 222 height 23
click at [942, 49] on use at bounding box center [943, 49] width 8 height 8
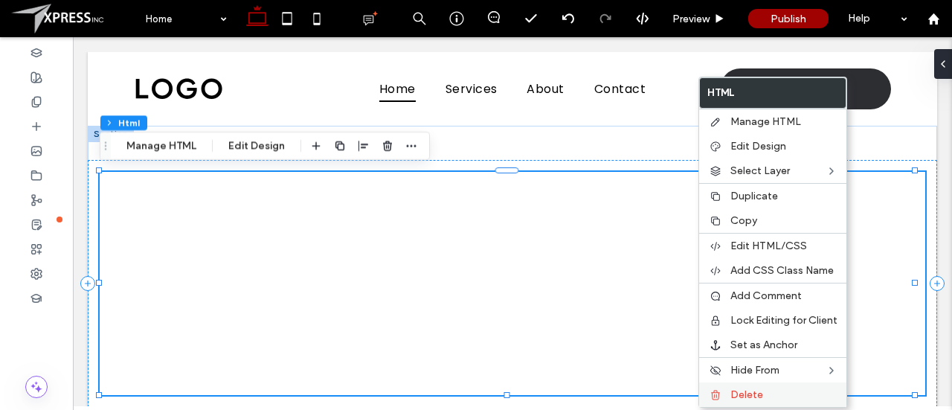
click at [748, 391] on span "Delete" at bounding box center [746, 394] width 33 height 13
